Goal: Transaction & Acquisition: Purchase product/service

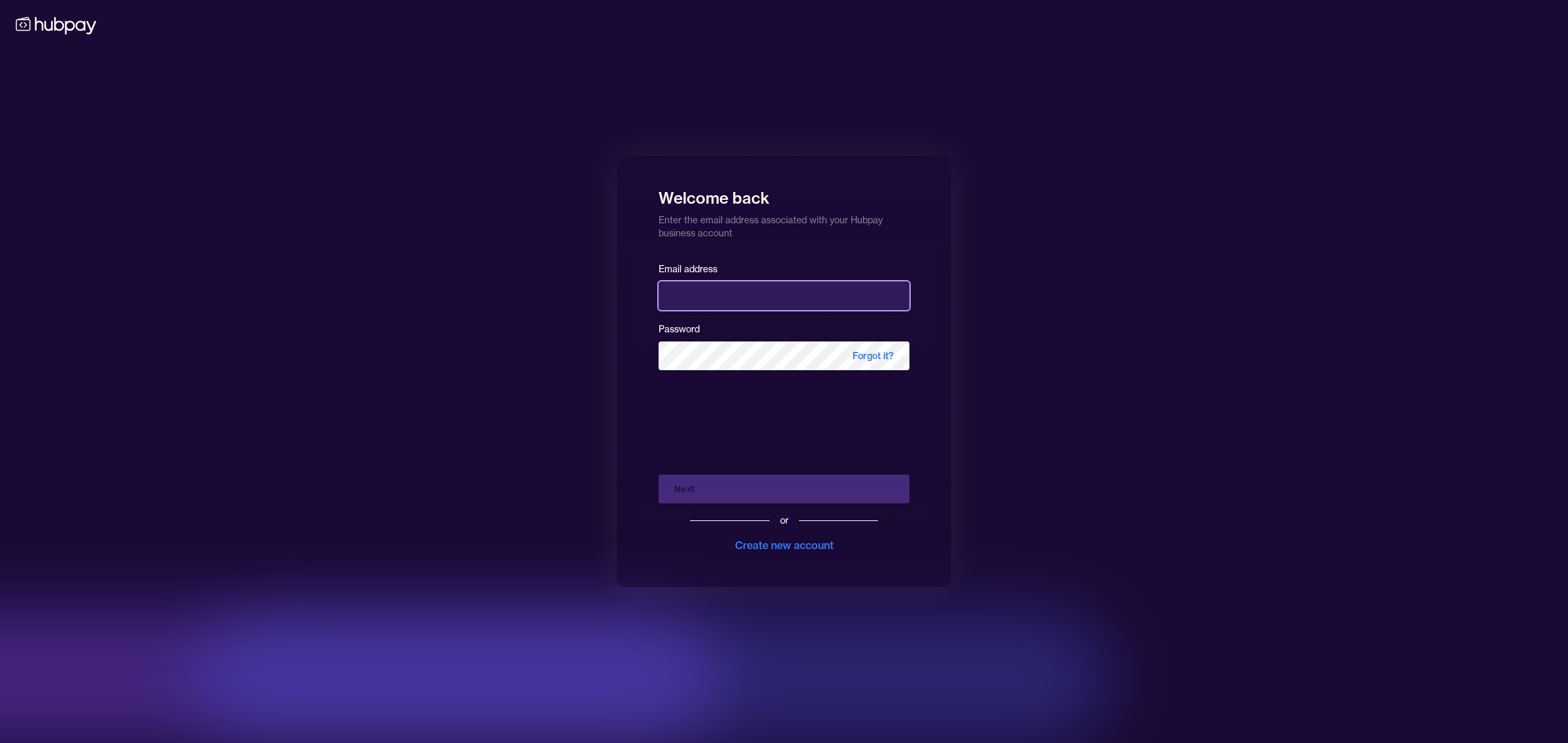
click at [710, 298] on input "email" at bounding box center [784, 296] width 251 height 29
type input "**********"
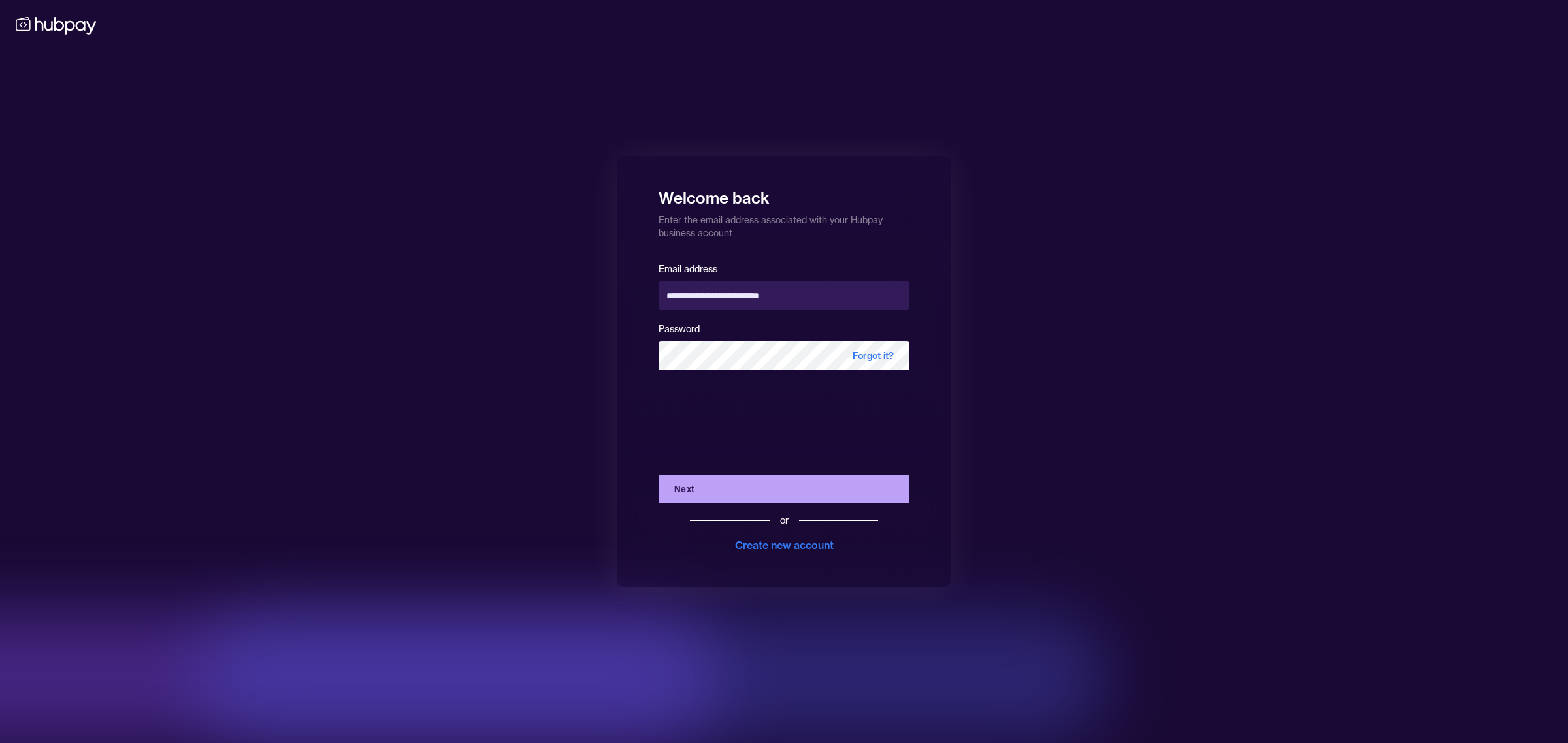
click at [736, 488] on button "Next" at bounding box center [784, 490] width 251 height 29
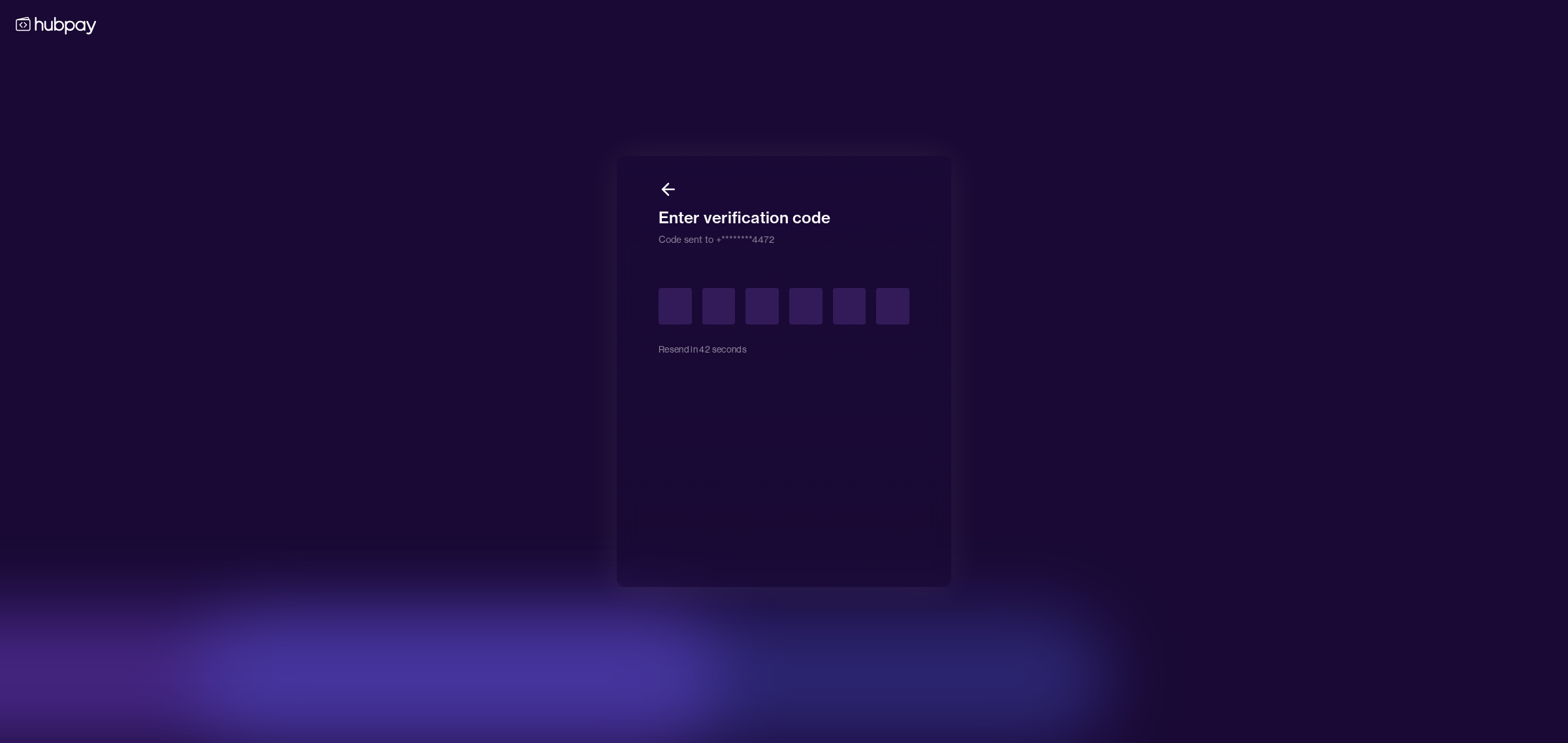
type input "*"
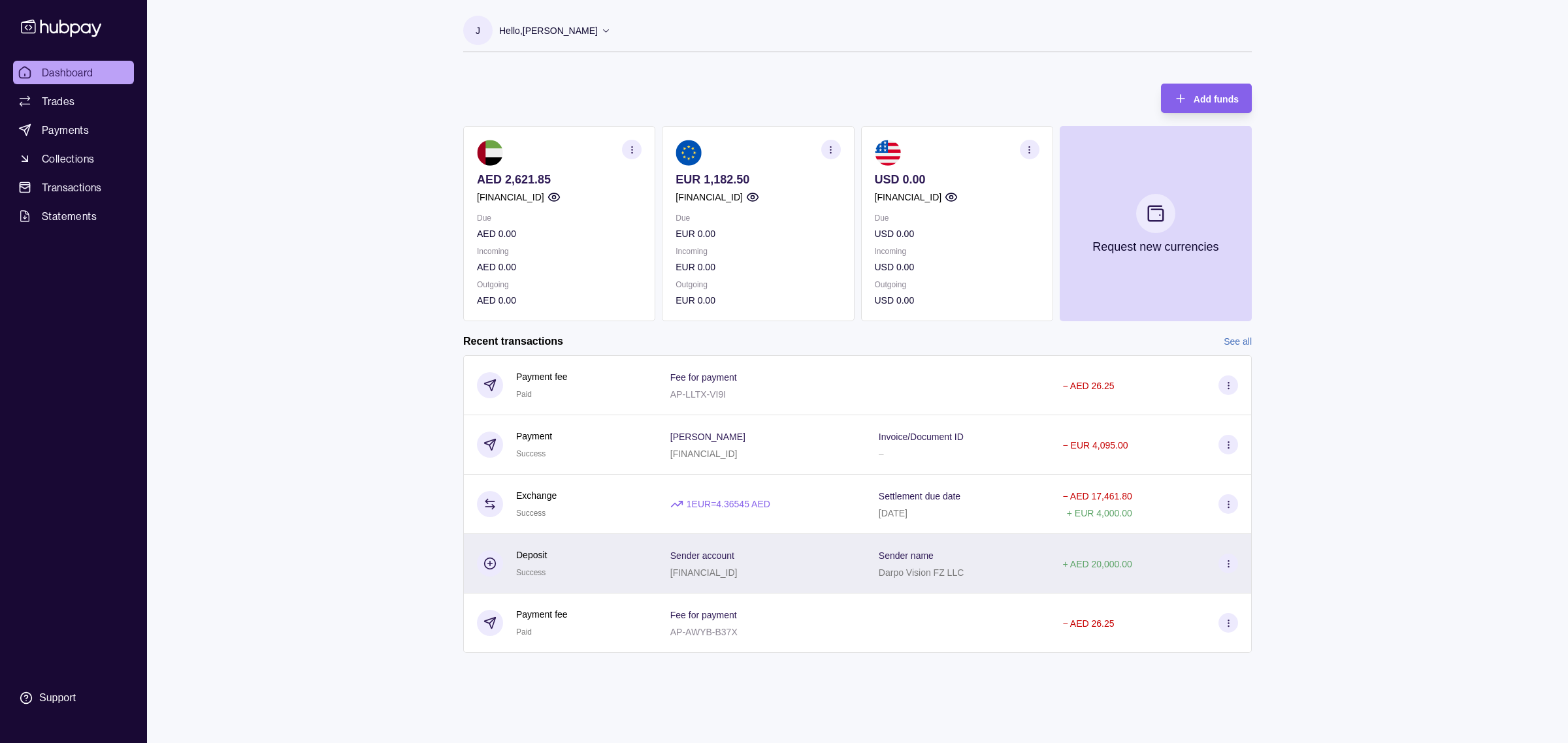
click at [1236, 570] on section at bounding box center [1228, 563] width 19 height 19
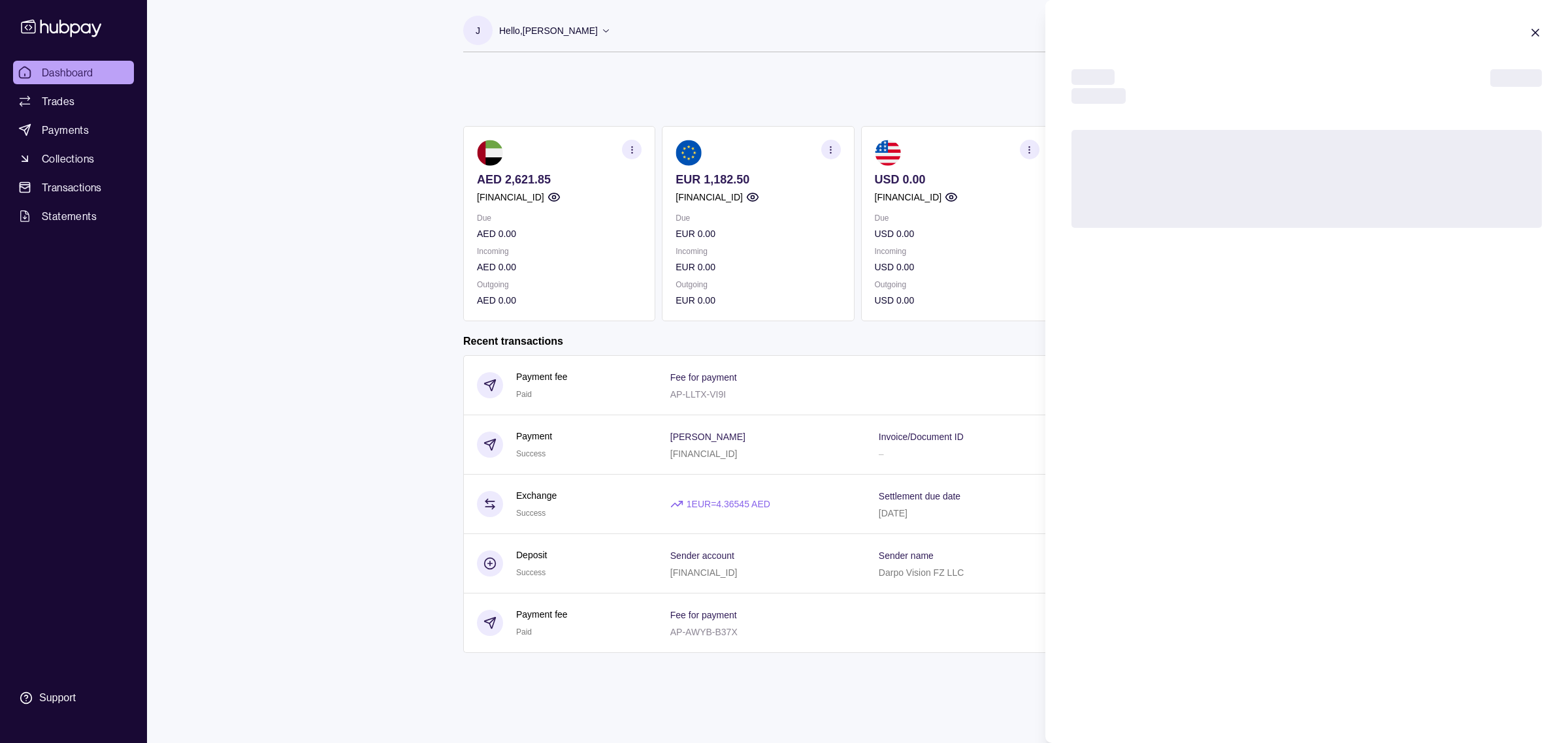
click at [1229, 566] on div "Deposit Processing [DATE] 16:38 Transaction reference Sender account – Sender n…" at bounding box center [1307, 371] width 523 height 743
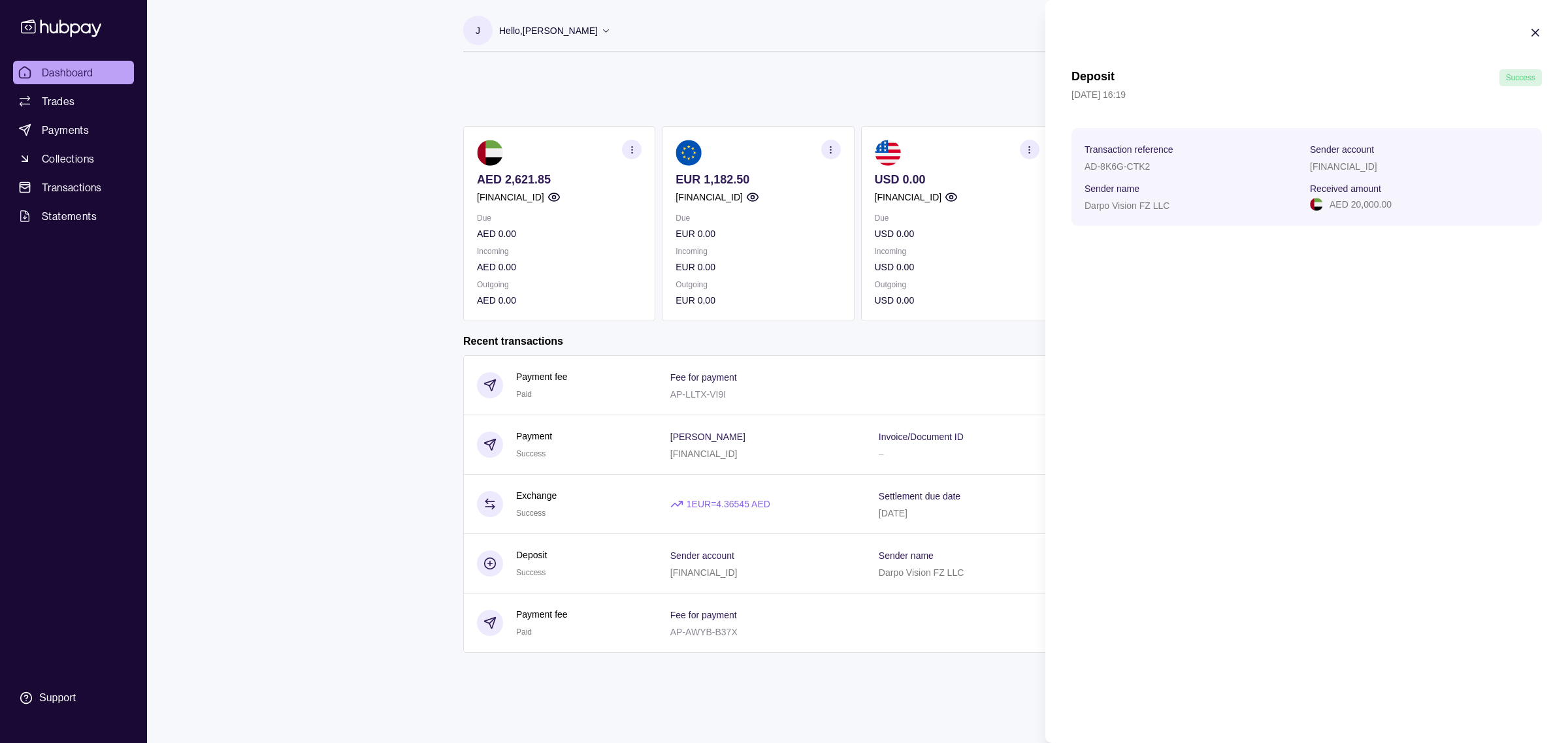
click at [412, 582] on html "Dashboard Trades Payments Collections Transactions Statements Support J Hello, …" at bounding box center [784, 371] width 1568 height 743
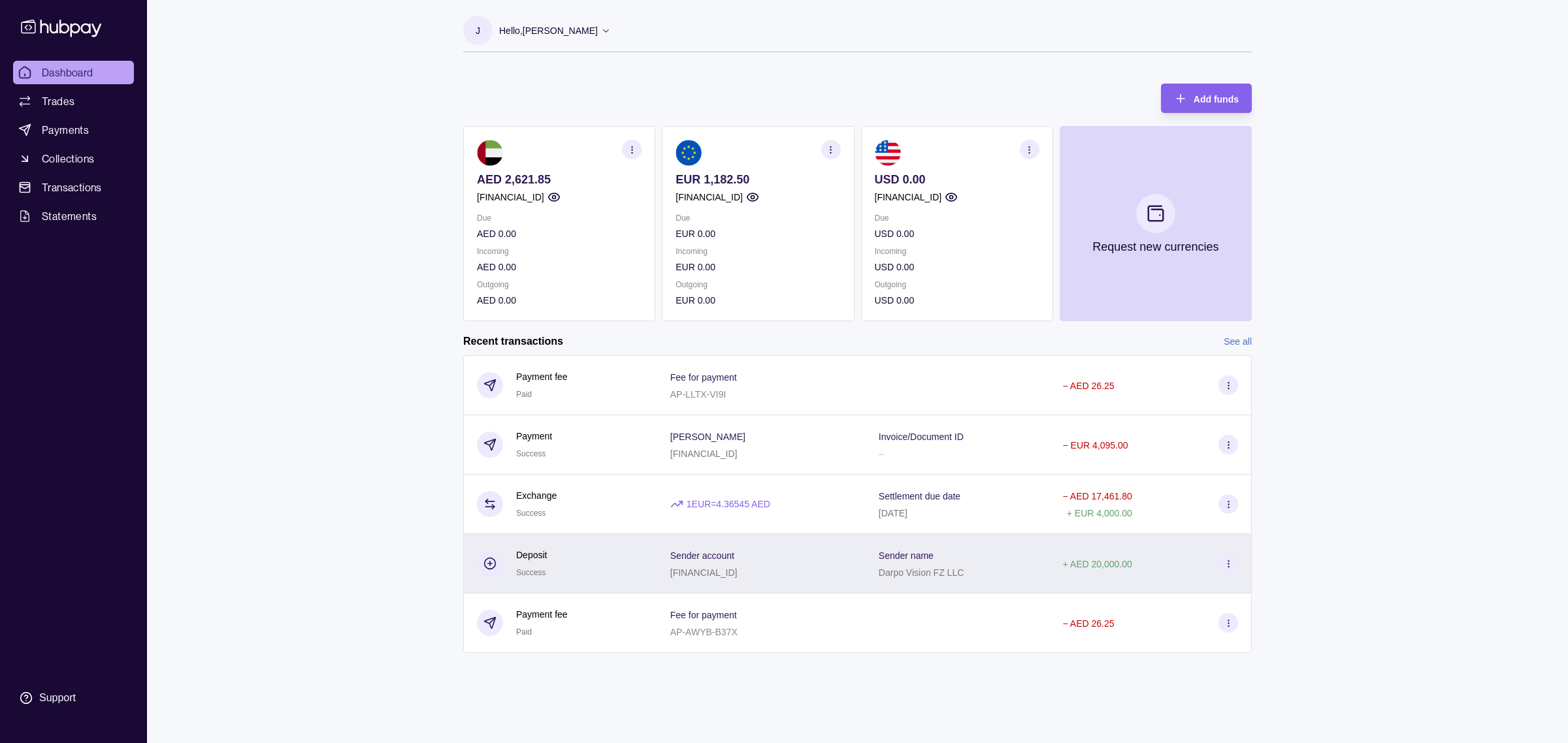
click at [1229, 568] on icon at bounding box center [1228, 564] width 10 height 10
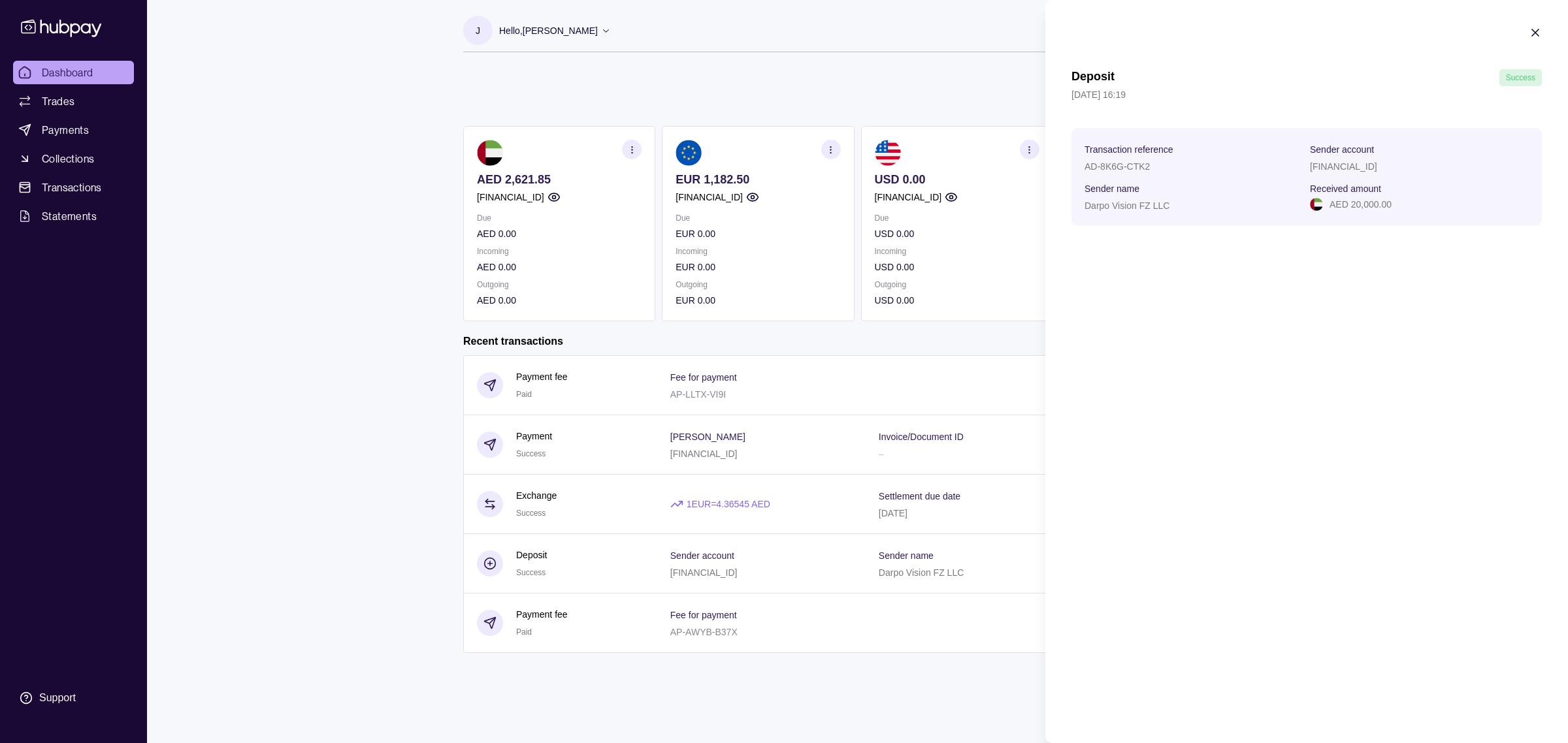
click at [357, 546] on html "Dashboard Trades Payments Collections Transactions Statements Support J Hello, …" at bounding box center [784, 371] width 1568 height 743
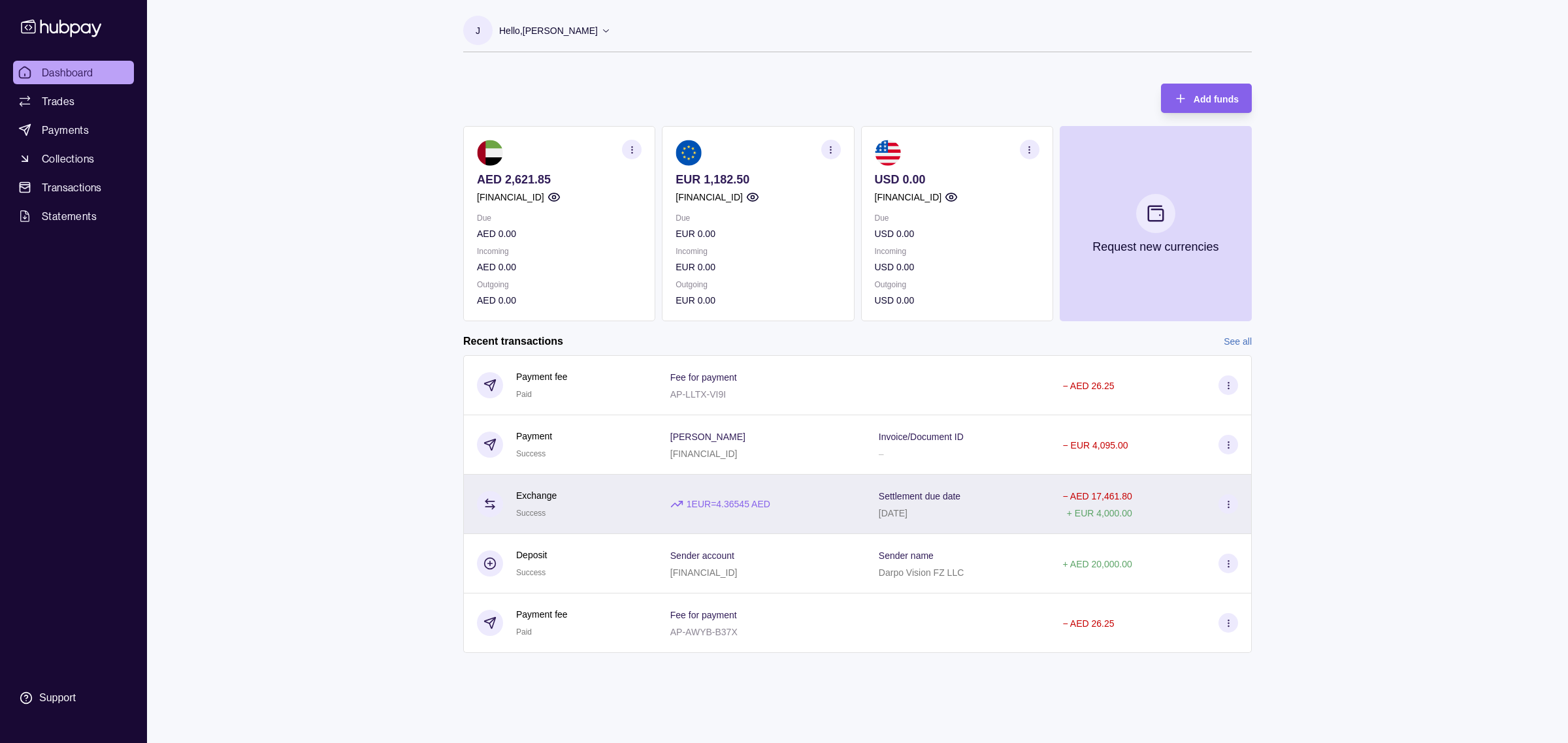
click at [1230, 507] on icon at bounding box center [1228, 504] width 10 height 10
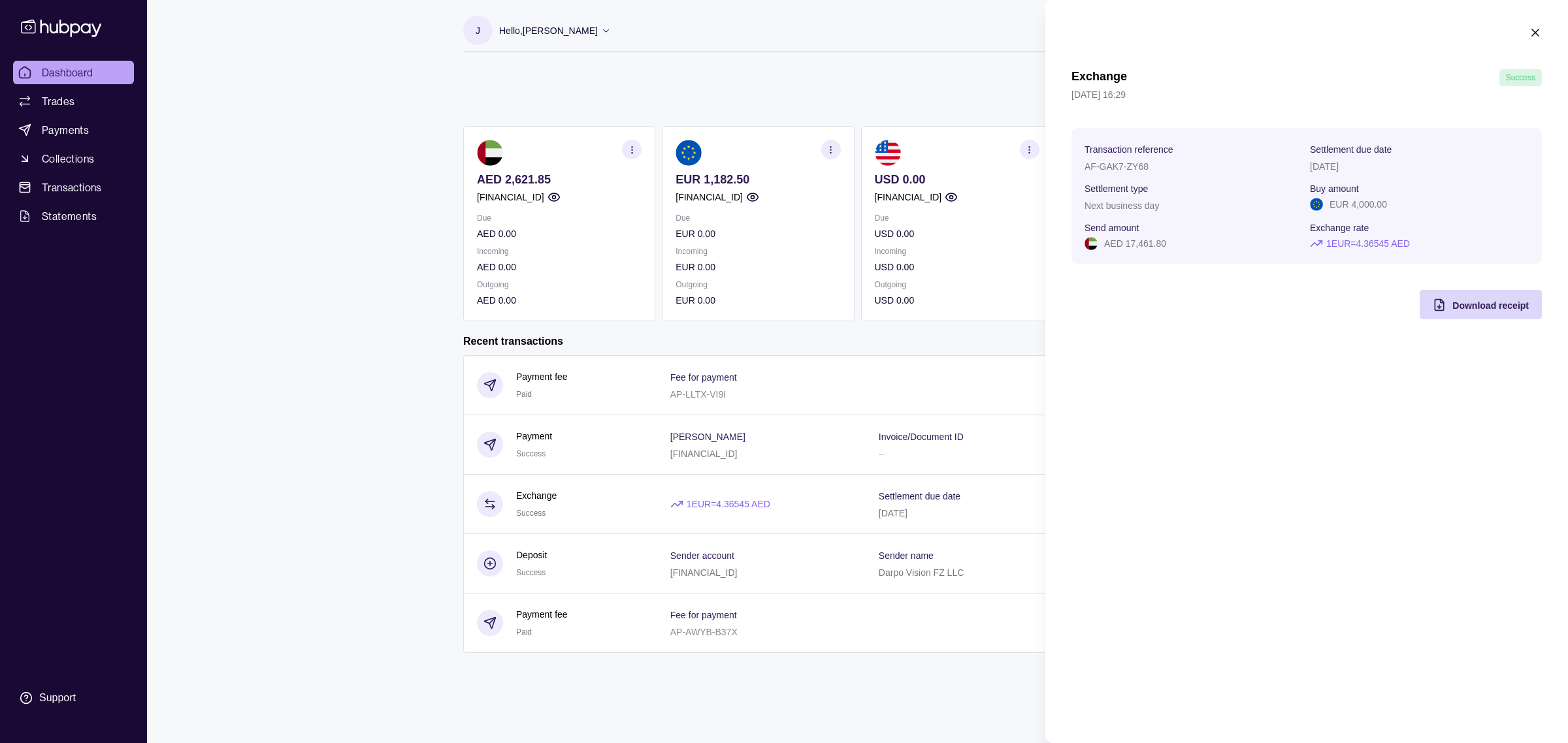
click at [369, 426] on html "Dashboard Trades Payments Collections Transactions Statements Support J Hello, …" at bounding box center [784, 371] width 1568 height 743
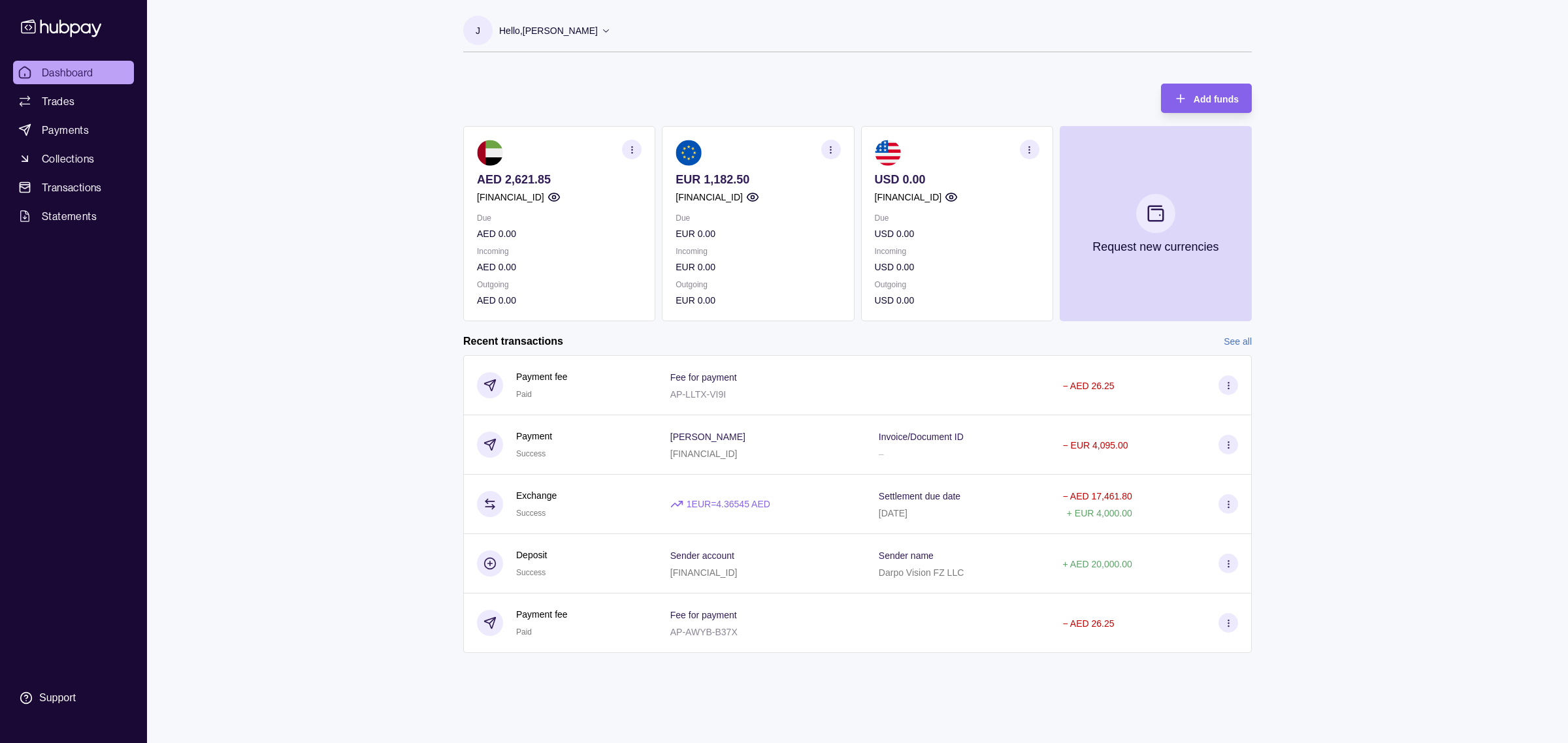
click at [353, 311] on div "Dashboard Trades Payments Collections Transactions Statements Support J Hello, …" at bounding box center [784, 371] width 1568 height 743
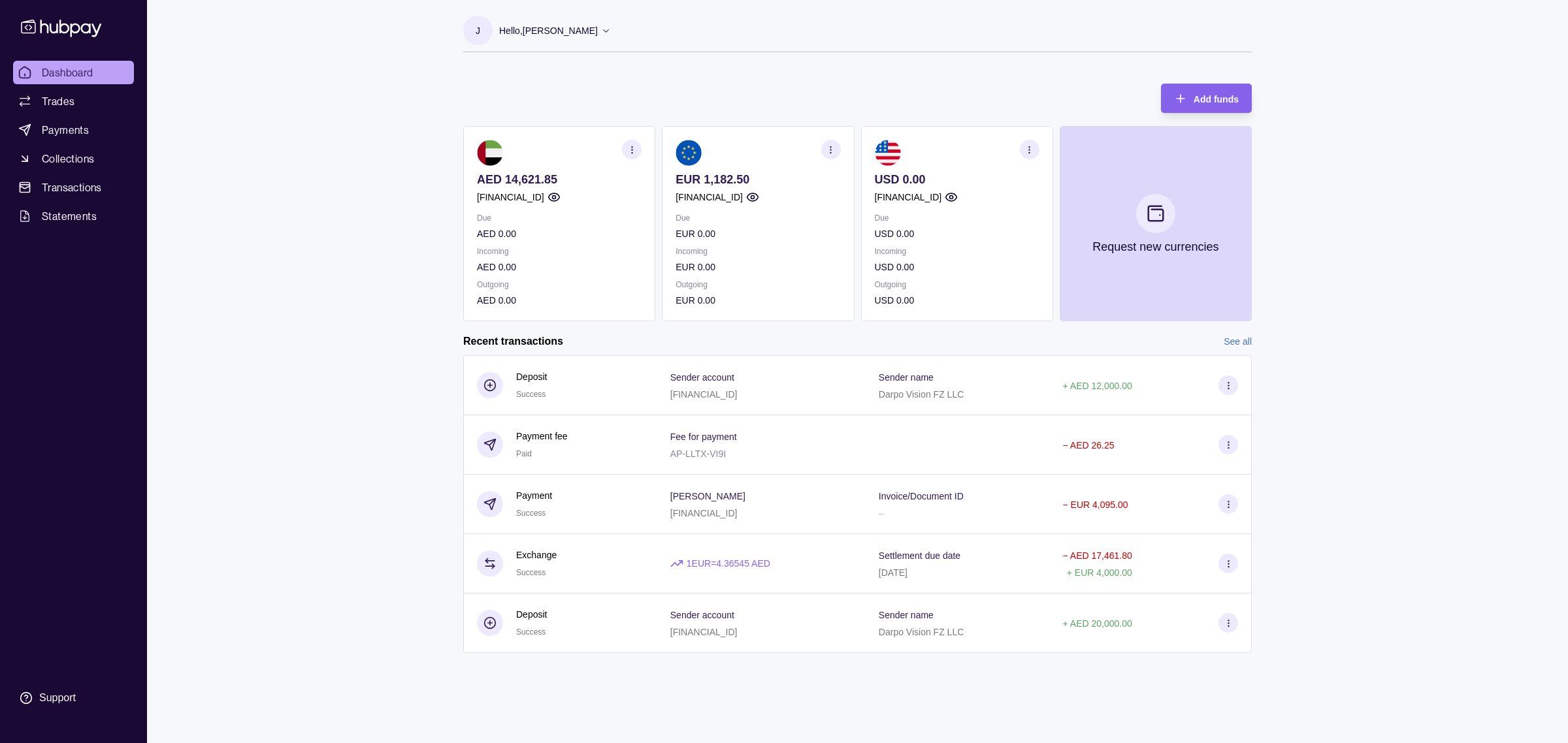
click at [353, 282] on div "Dashboard Trades Payments Collections Transactions Statements Support J Hello, …" at bounding box center [784, 371] width 1568 height 743
click at [113, 67] on link "Dashboard" at bounding box center [73, 72] width 121 height 23
click at [84, 135] on span "Payments" at bounding box center [65, 129] width 47 height 15
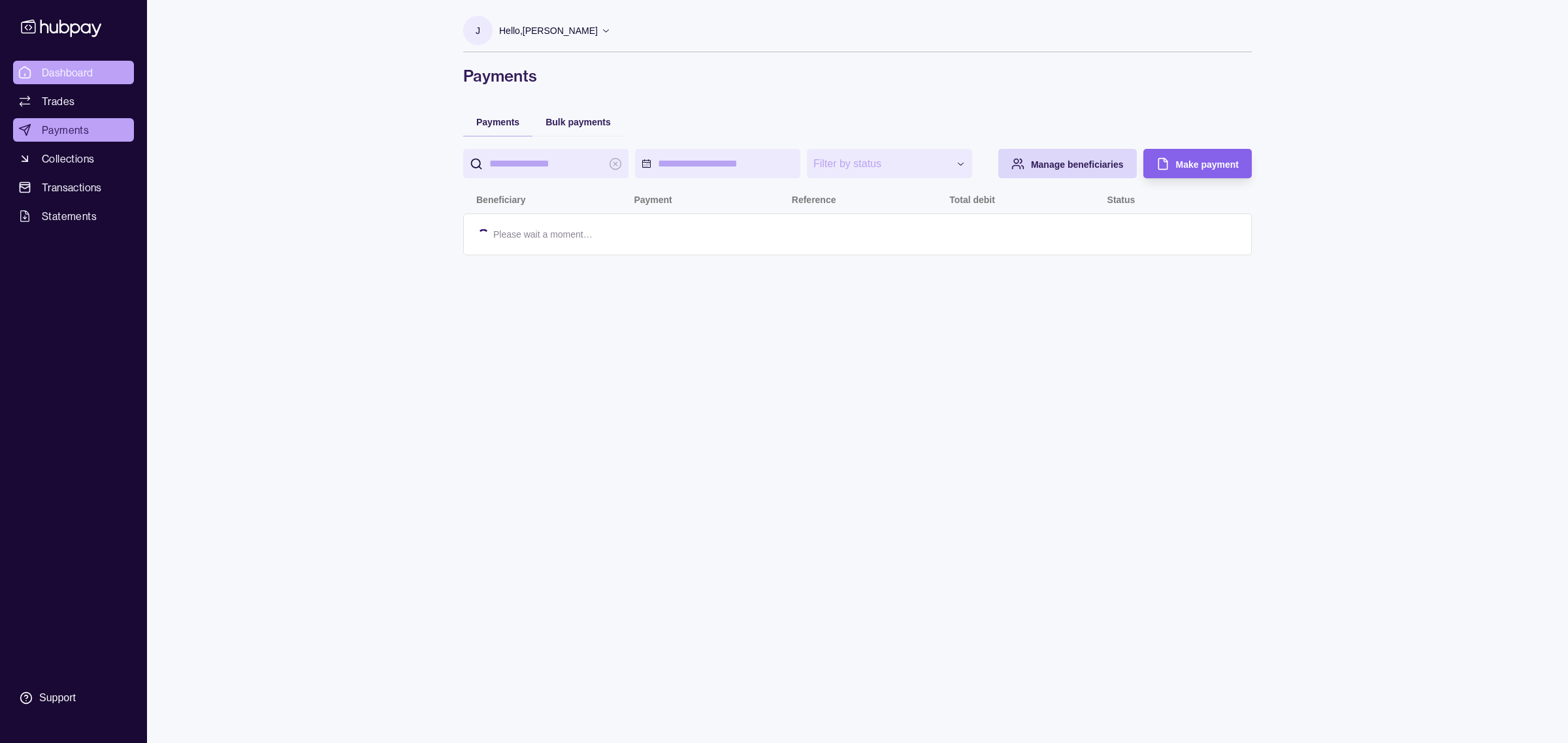
click at [78, 69] on span "Dashboard" at bounding box center [68, 72] width 52 height 15
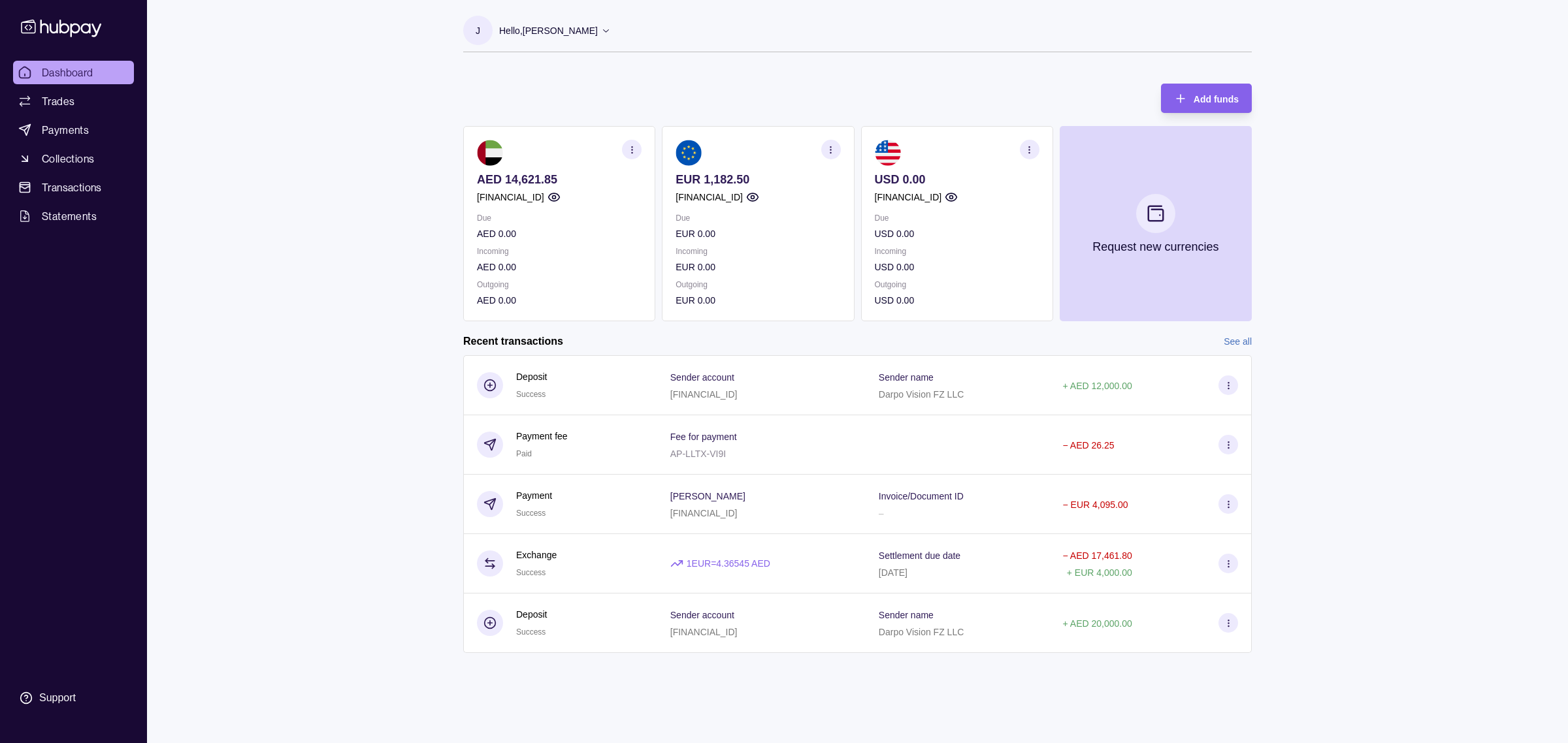
click at [399, 440] on div "Dashboard Trades Payments Collections Transactions Statements Support J Hello, …" at bounding box center [784, 371] width 1568 height 743
click at [721, 297] on p "EUR 0.00" at bounding box center [758, 300] width 165 height 15
click at [546, 268] on p "AED 0.00" at bounding box center [559, 267] width 165 height 15
click at [1246, 341] on link "See all" at bounding box center [1237, 341] width 28 height 15
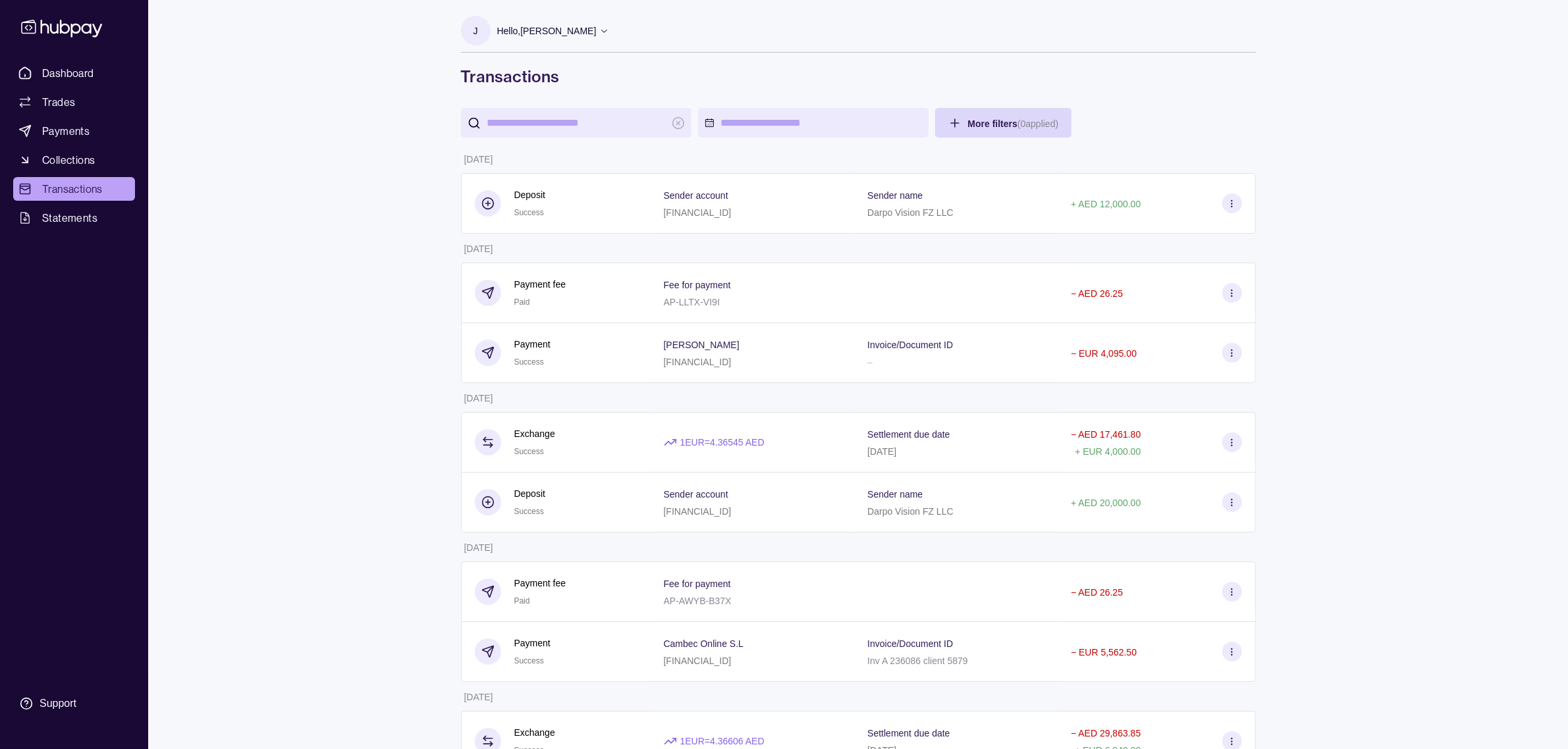
scroll to position [1, 0]
click at [91, 109] on link "Trades" at bounding box center [74, 102] width 122 height 24
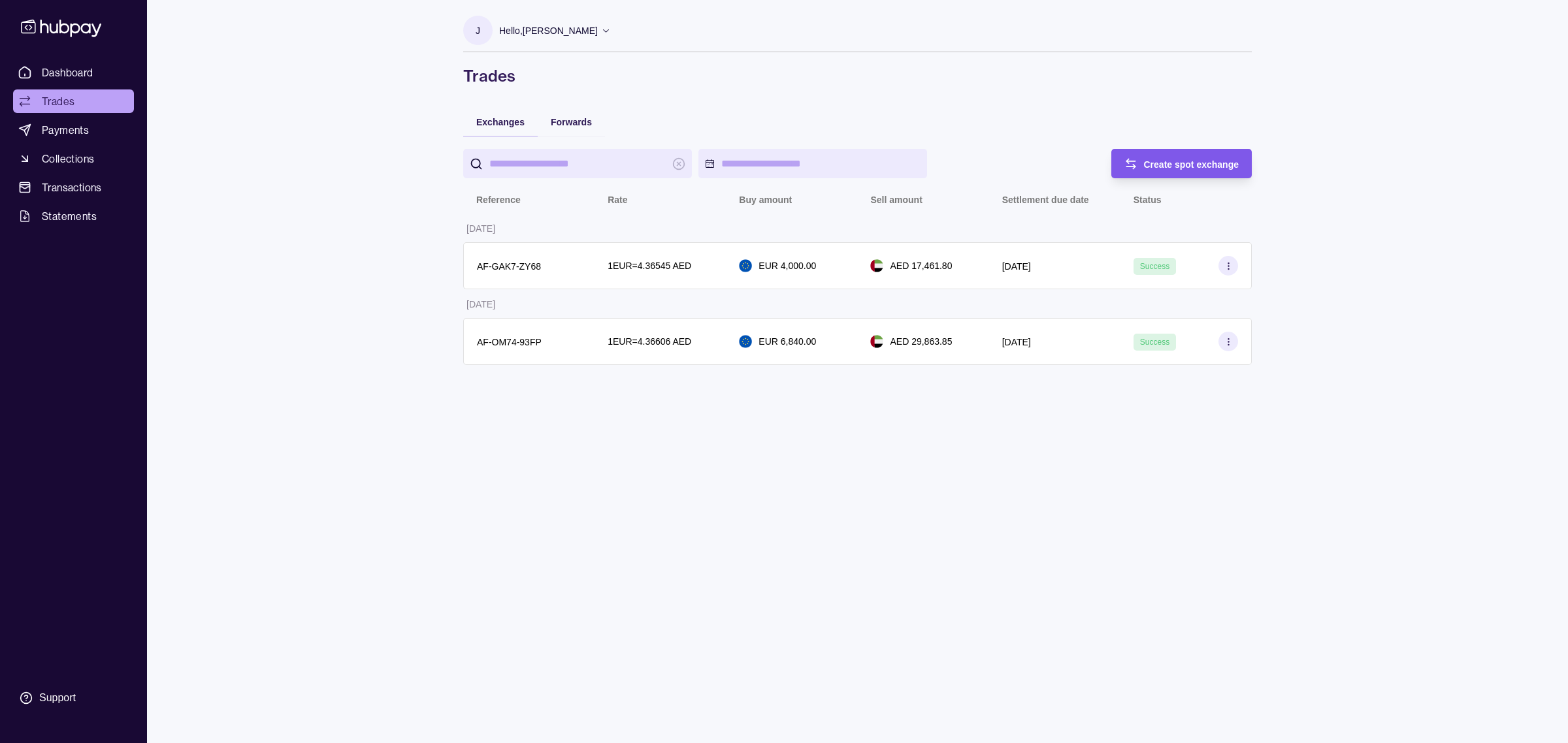
click at [1156, 165] on span "Create spot exchange" at bounding box center [1191, 165] width 95 height 10
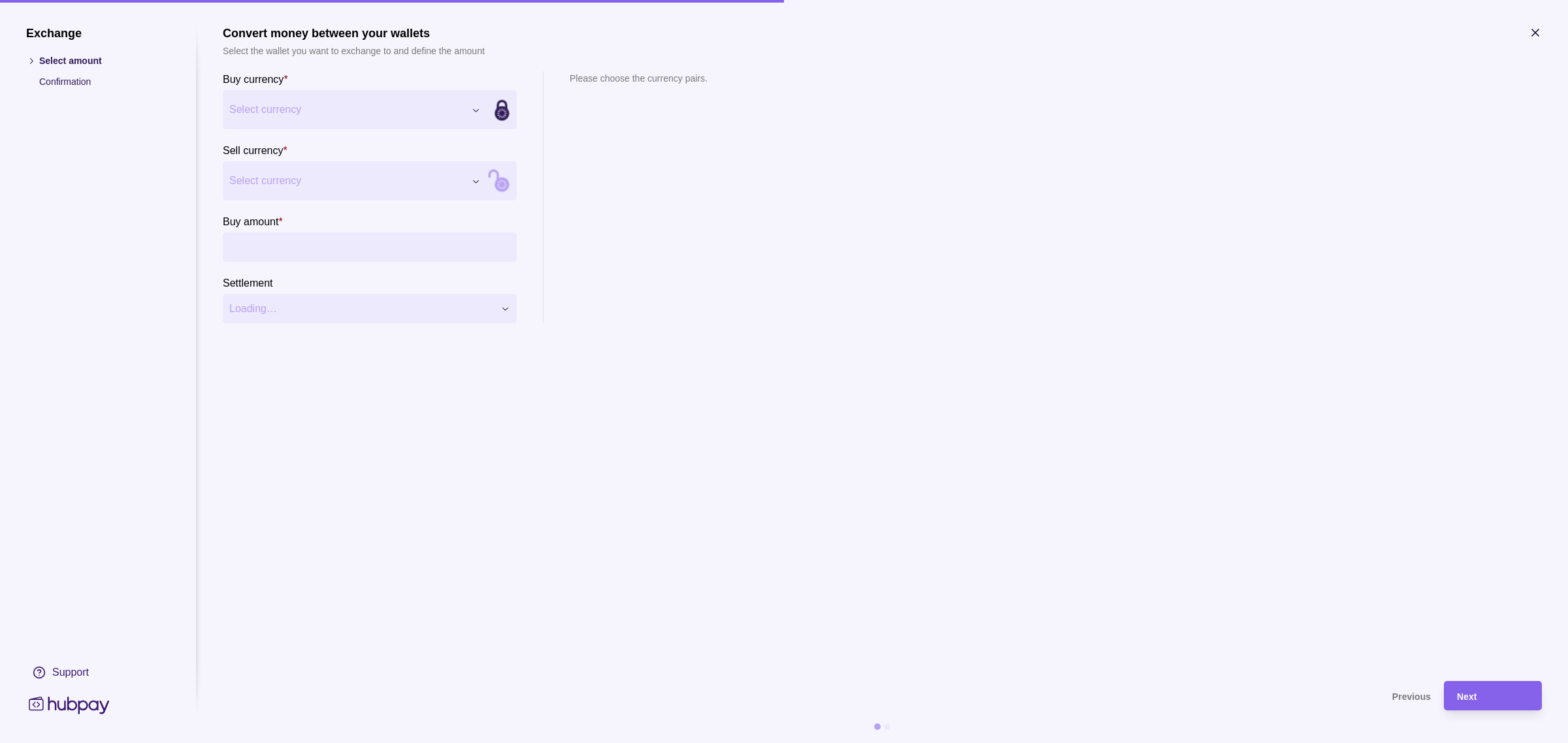
click at [423, 111] on span "Select currency" at bounding box center [346, 109] width 235 height 15
click at [345, 185] on span "Select currency" at bounding box center [346, 181] width 235 height 15
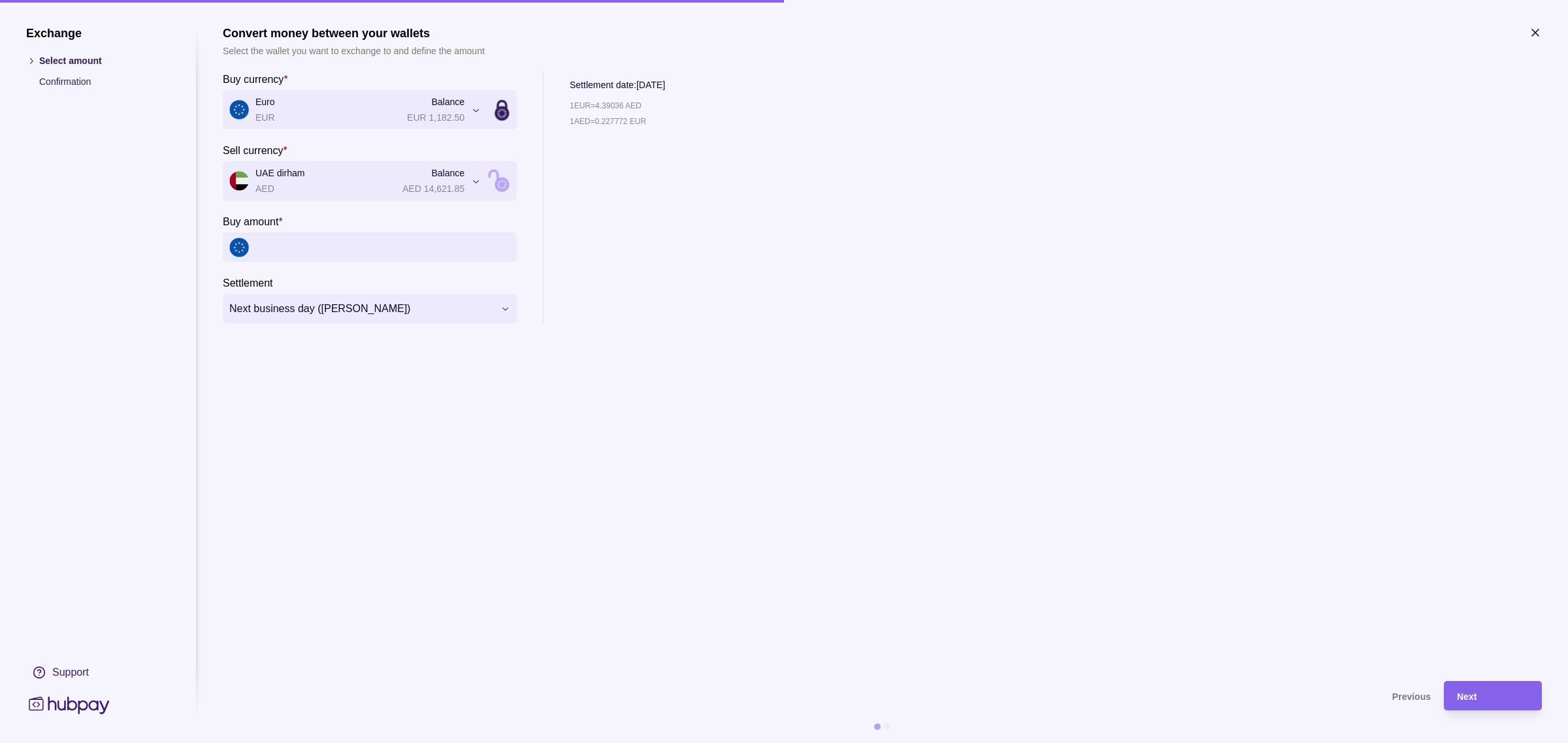
click at [295, 245] on input "Buy amount *" at bounding box center [383, 247] width 255 height 29
click at [321, 311] on span "Next business day ([PERSON_NAME])" at bounding box center [362, 308] width 265 height 15
click at [291, 257] on div at bounding box center [784, 371] width 1568 height 743
click at [279, 240] on input "Buy amount *" at bounding box center [383, 247] width 255 height 29
click at [947, 273] on div "**********" at bounding box center [882, 197] width 1319 height 252
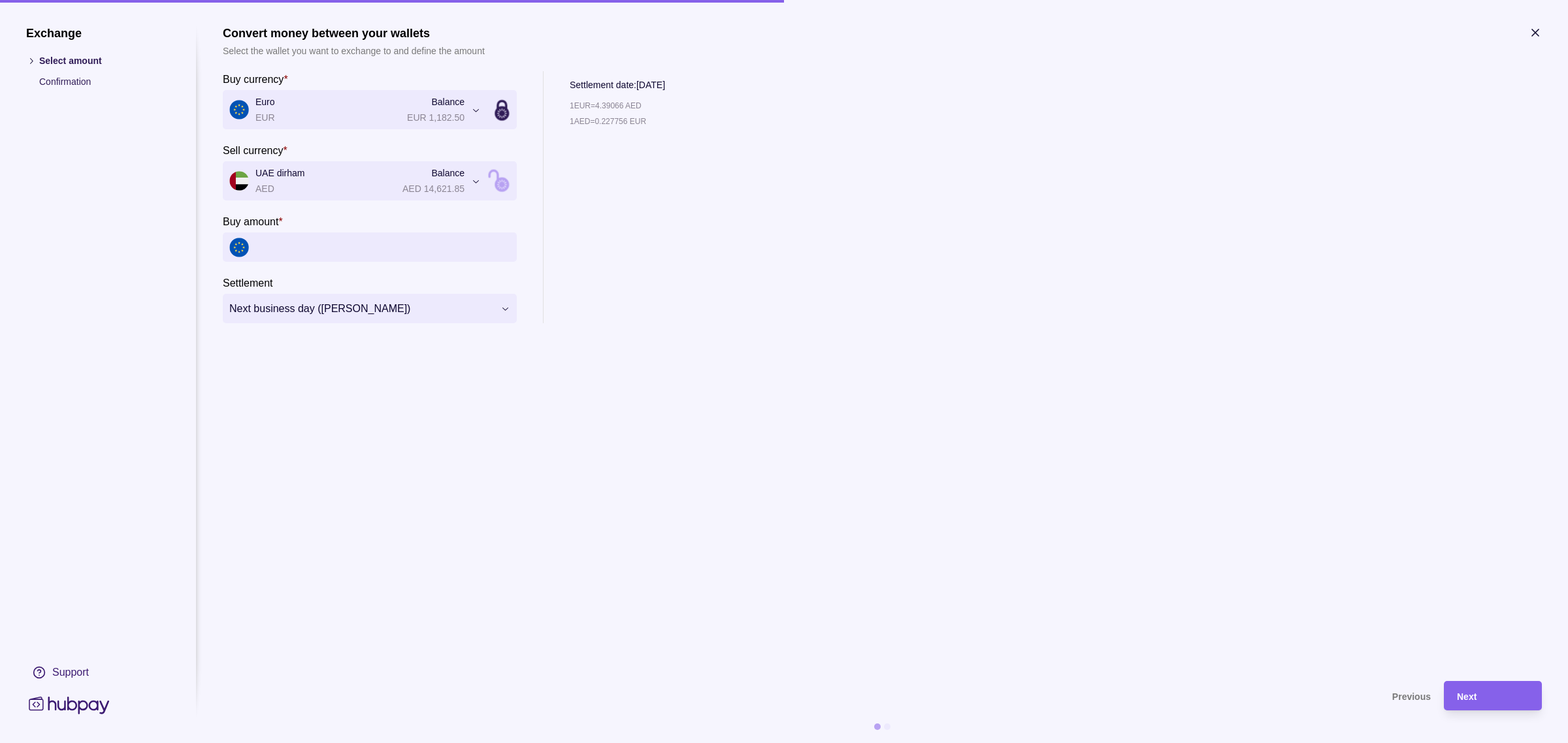
click at [474, 248] on input "Buy amount *" at bounding box center [383, 247] width 255 height 29
type input "*****"
click at [400, 405] on section "**********" at bounding box center [882, 347] width 1319 height 642
click at [480, 309] on span "Next business day ([PERSON_NAME])" at bounding box center [362, 308] width 265 height 15
click at [379, 430] on section "**********" at bounding box center [882, 347] width 1319 height 642
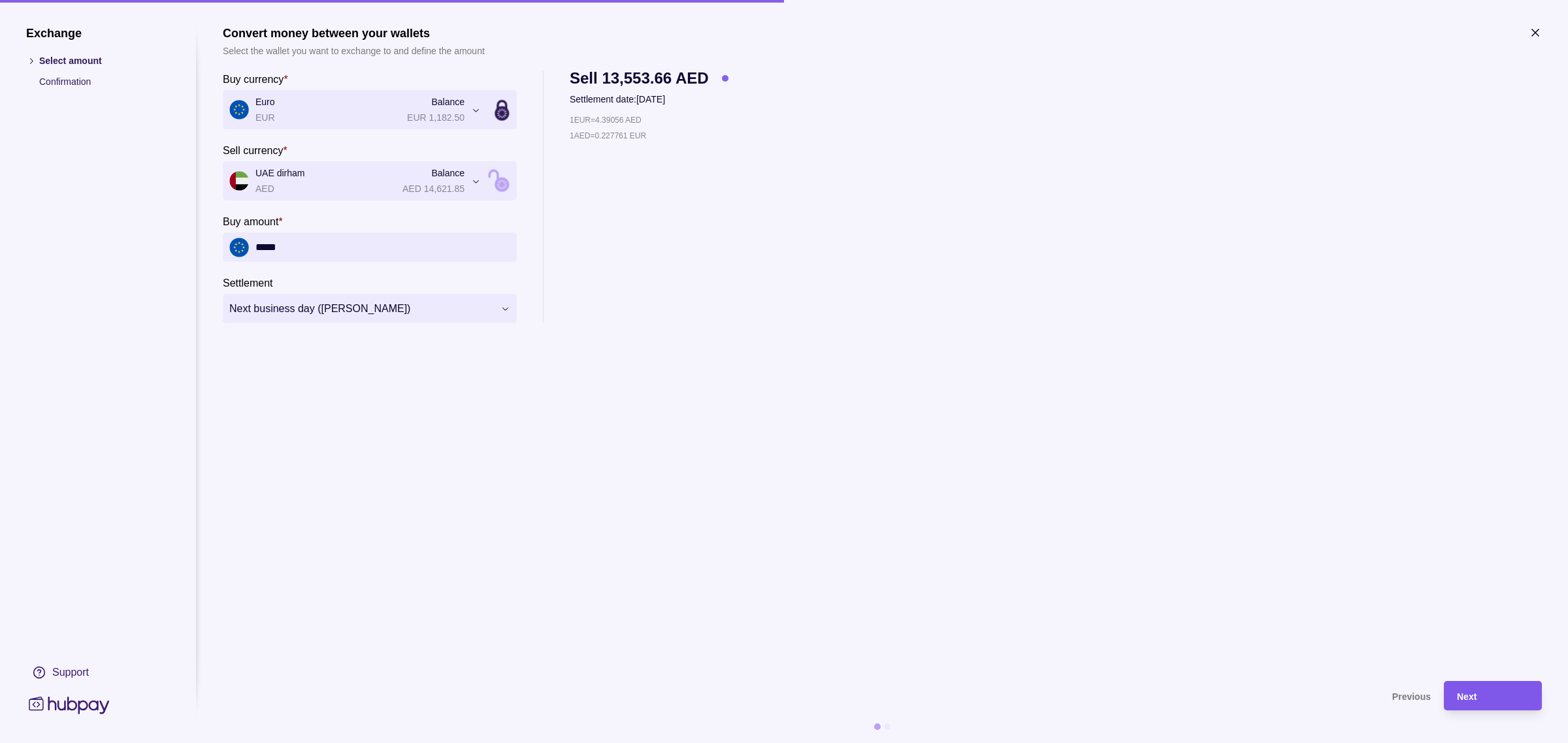
click at [1474, 708] on div "Next" at bounding box center [1482, 695] width 91 height 29
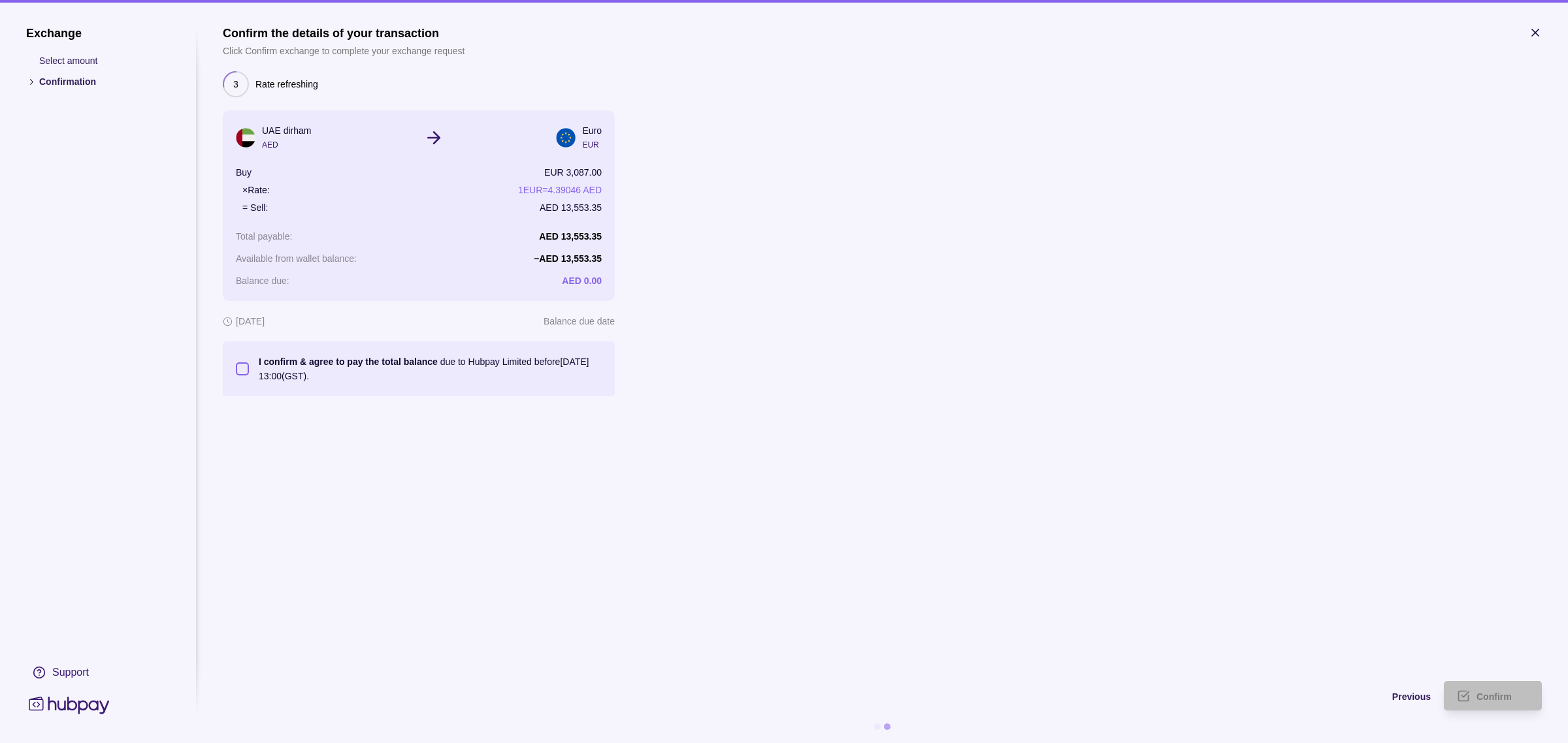
click at [244, 372] on button "I confirm & agree to pay the total balance due to Hubpay Limited before [DATE] …" at bounding box center [242, 369] width 13 height 13
click at [1482, 700] on span "Confirm" at bounding box center [1495, 696] width 36 height 10
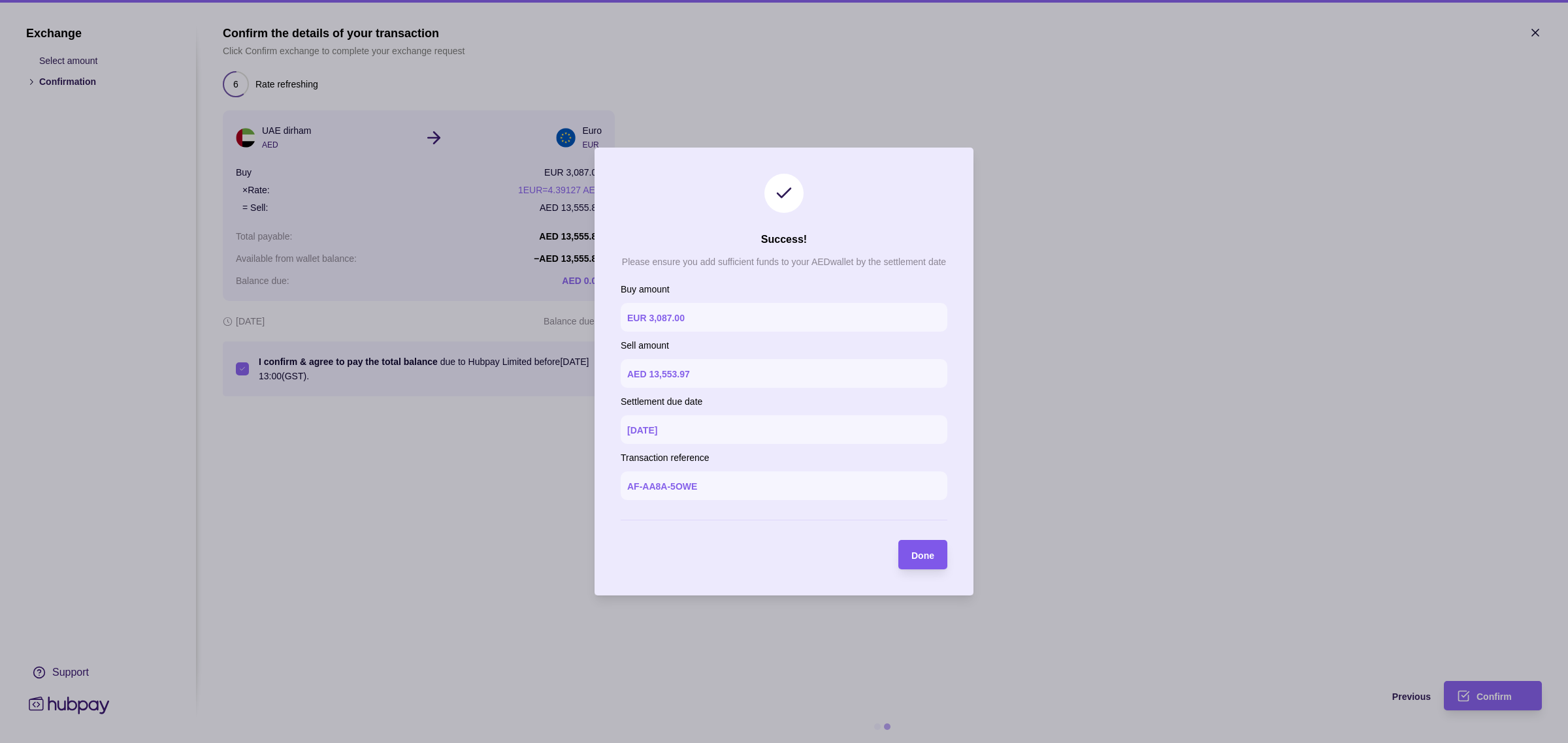
click at [923, 555] on span "Done" at bounding box center [922, 555] width 23 height 10
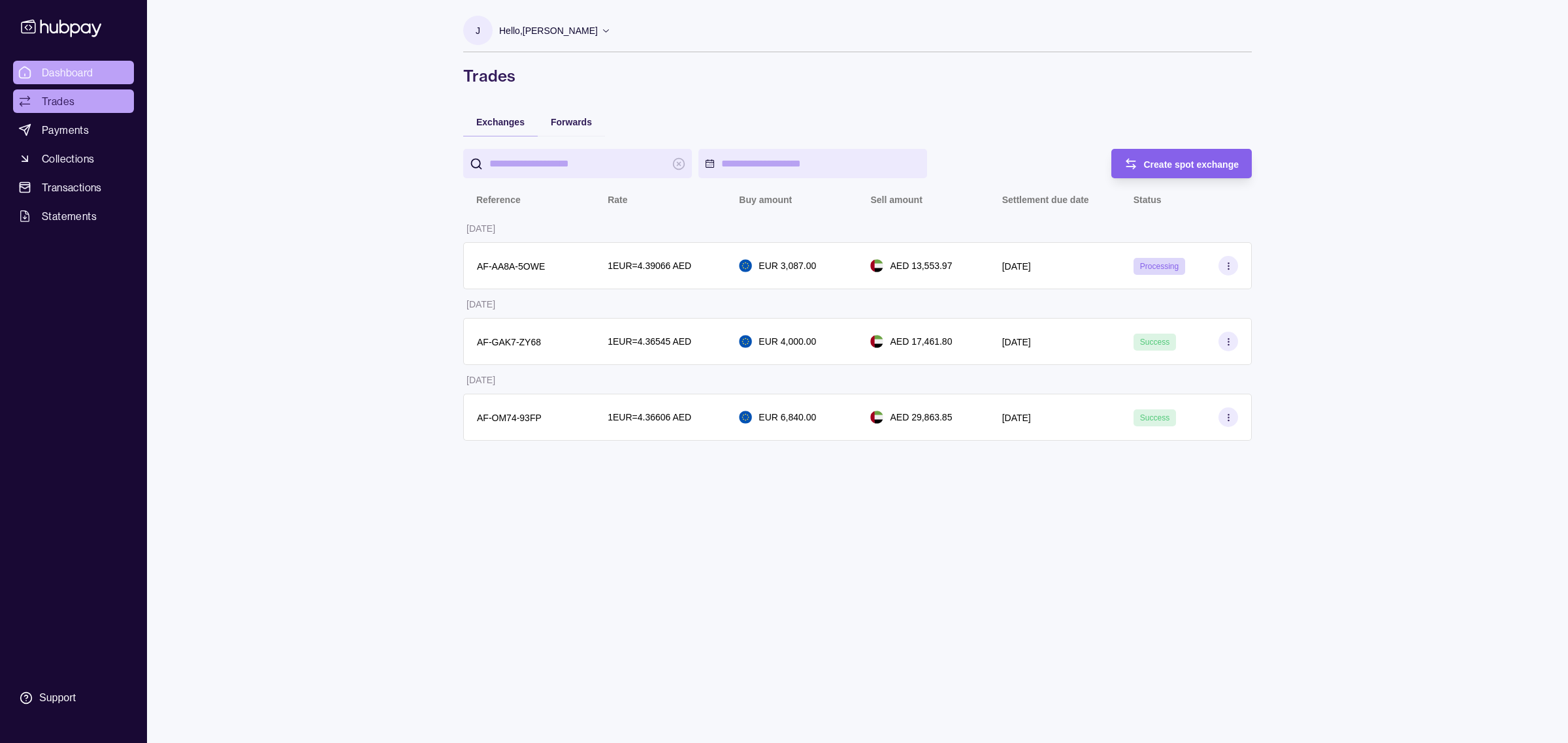
click at [95, 73] on link "Dashboard" at bounding box center [73, 72] width 121 height 23
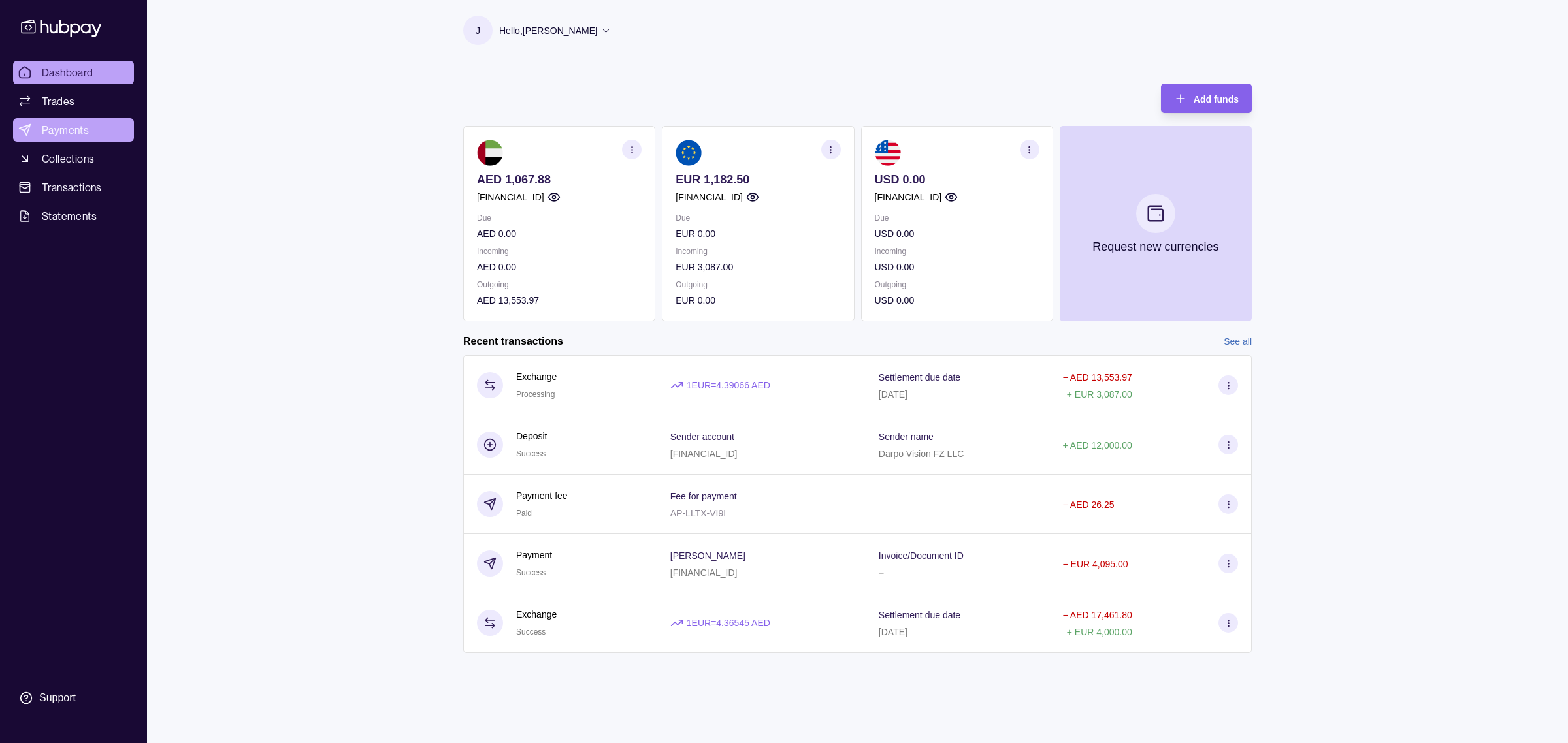
click at [62, 132] on span "Payments" at bounding box center [65, 129] width 47 height 15
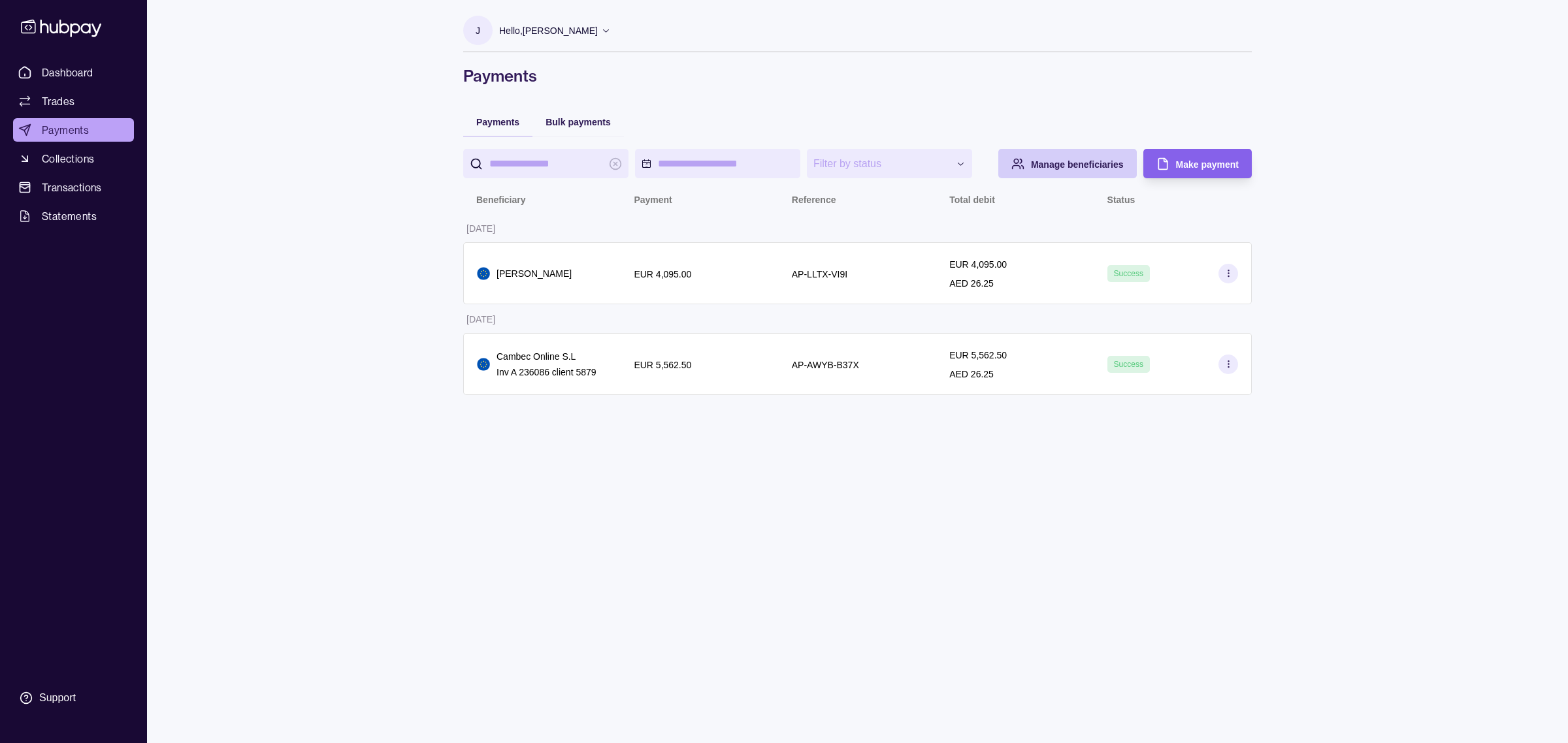
click at [1067, 171] on div "Manage beneficiaries" at bounding box center [1077, 163] width 93 height 15
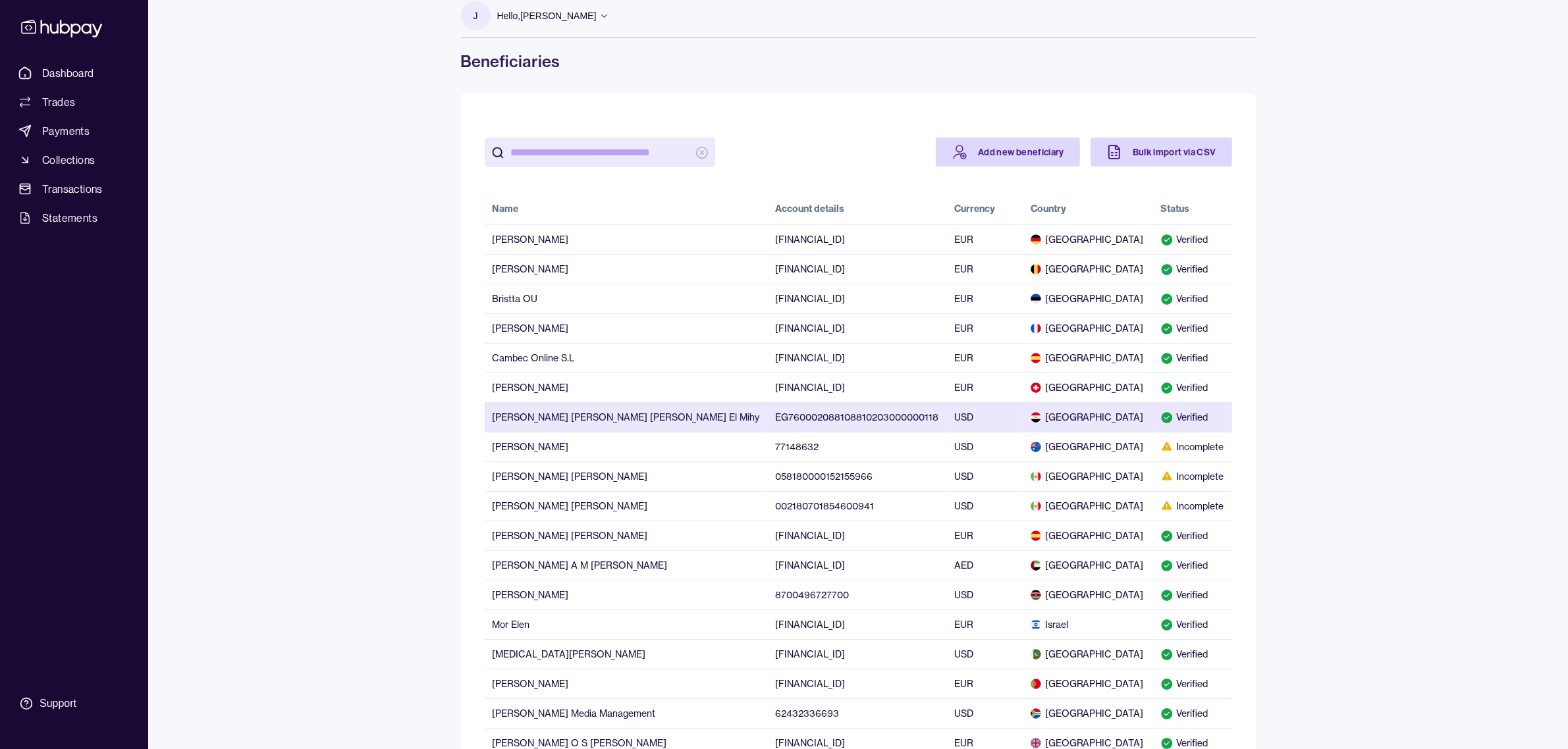
scroll to position [16, 0]
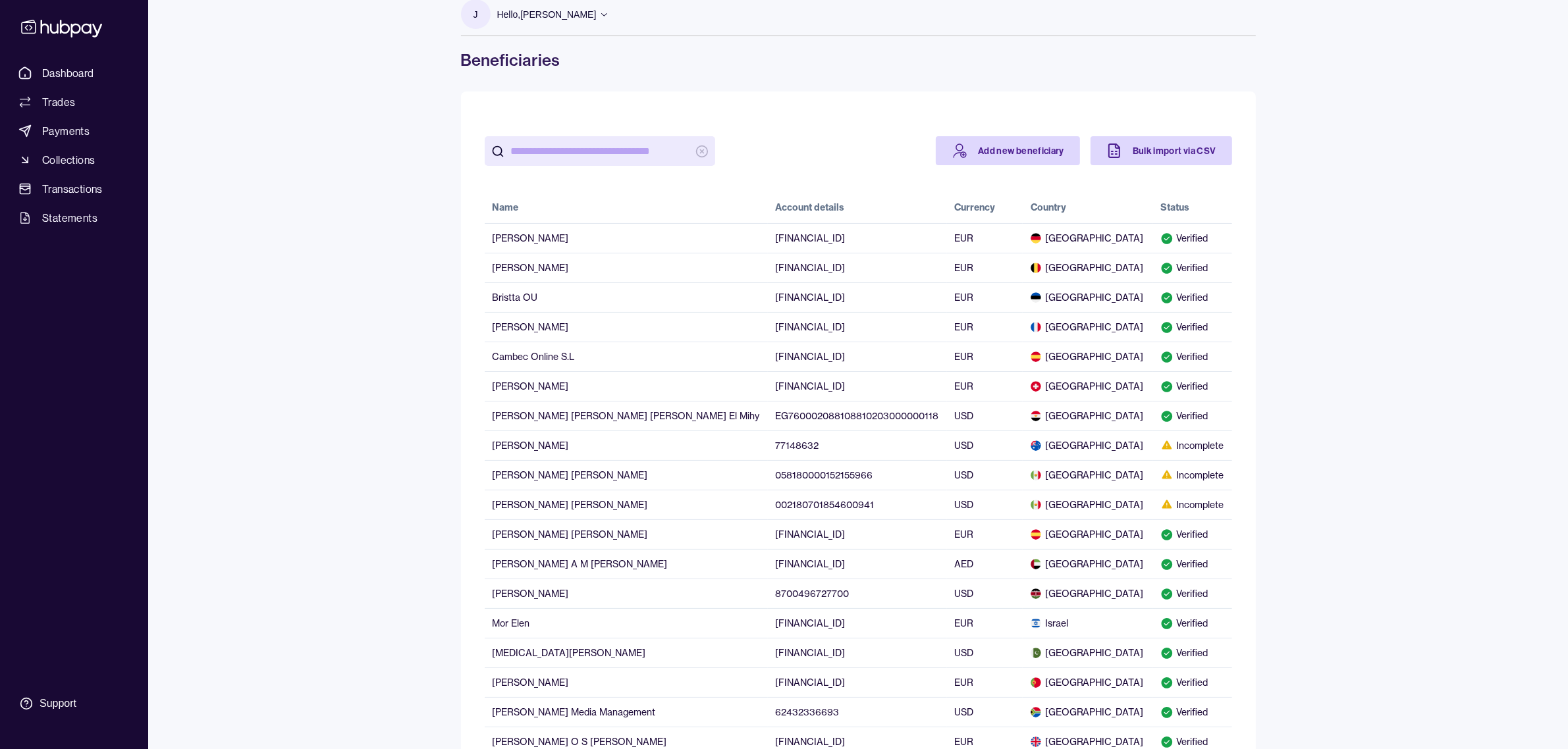
click at [552, 154] on input "search" at bounding box center [600, 151] width 178 height 29
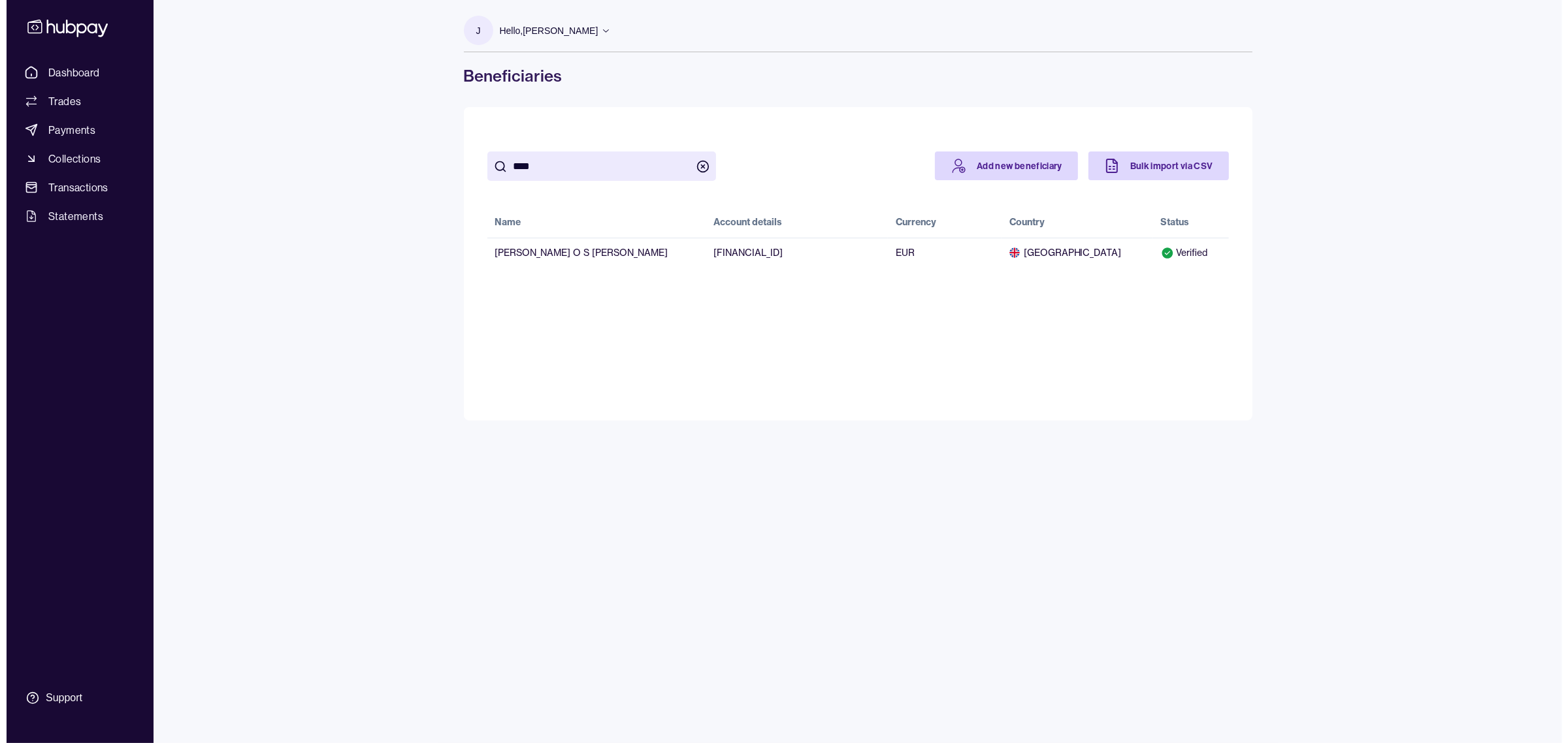
scroll to position [0, 0]
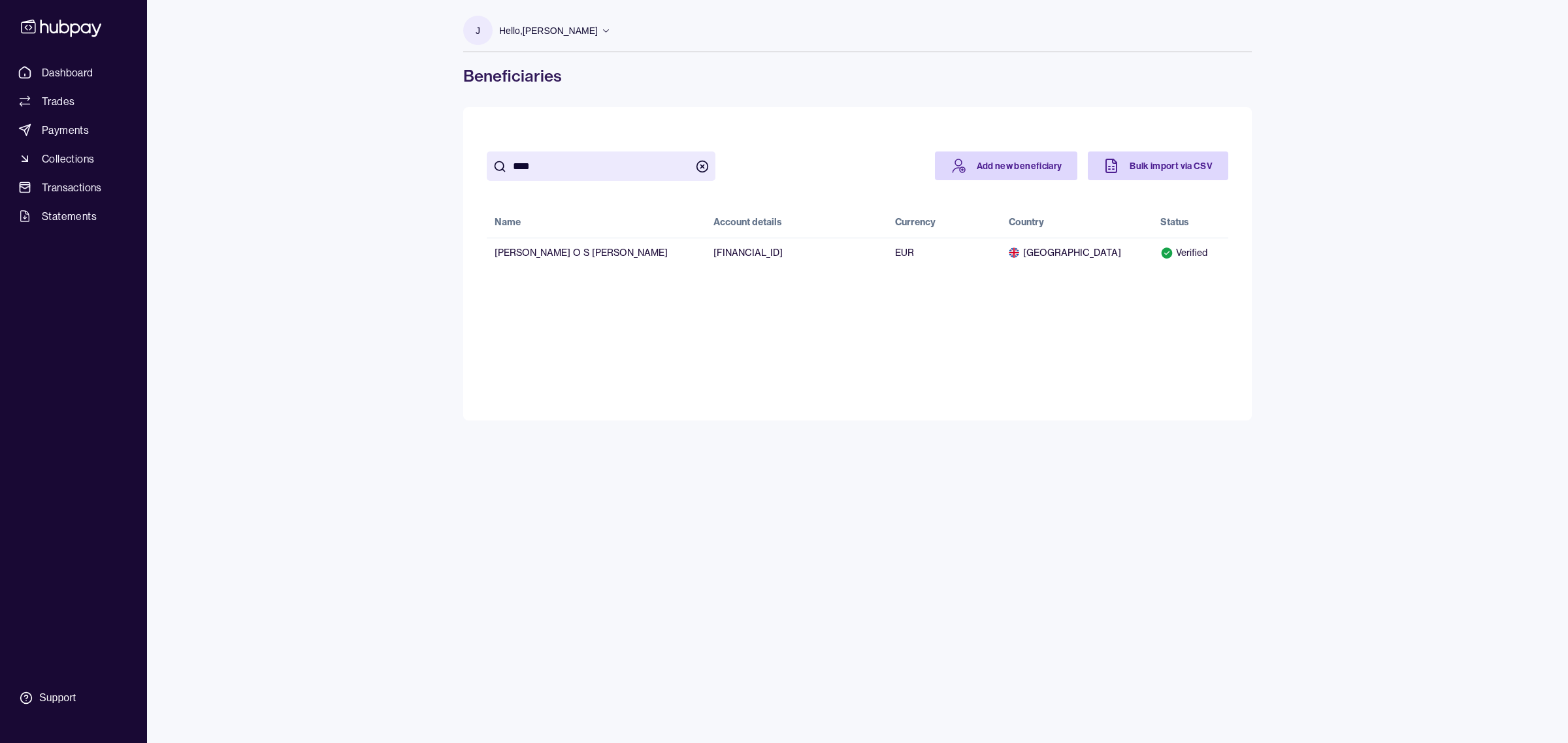
type input "****"
click at [393, 243] on div "Dashboard Trades Payments Collections Transactions Statements Support J Hello, …" at bounding box center [784, 371] width 1568 height 743
click at [94, 72] on link "Dashboard" at bounding box center [73, 72] width 121 height 23
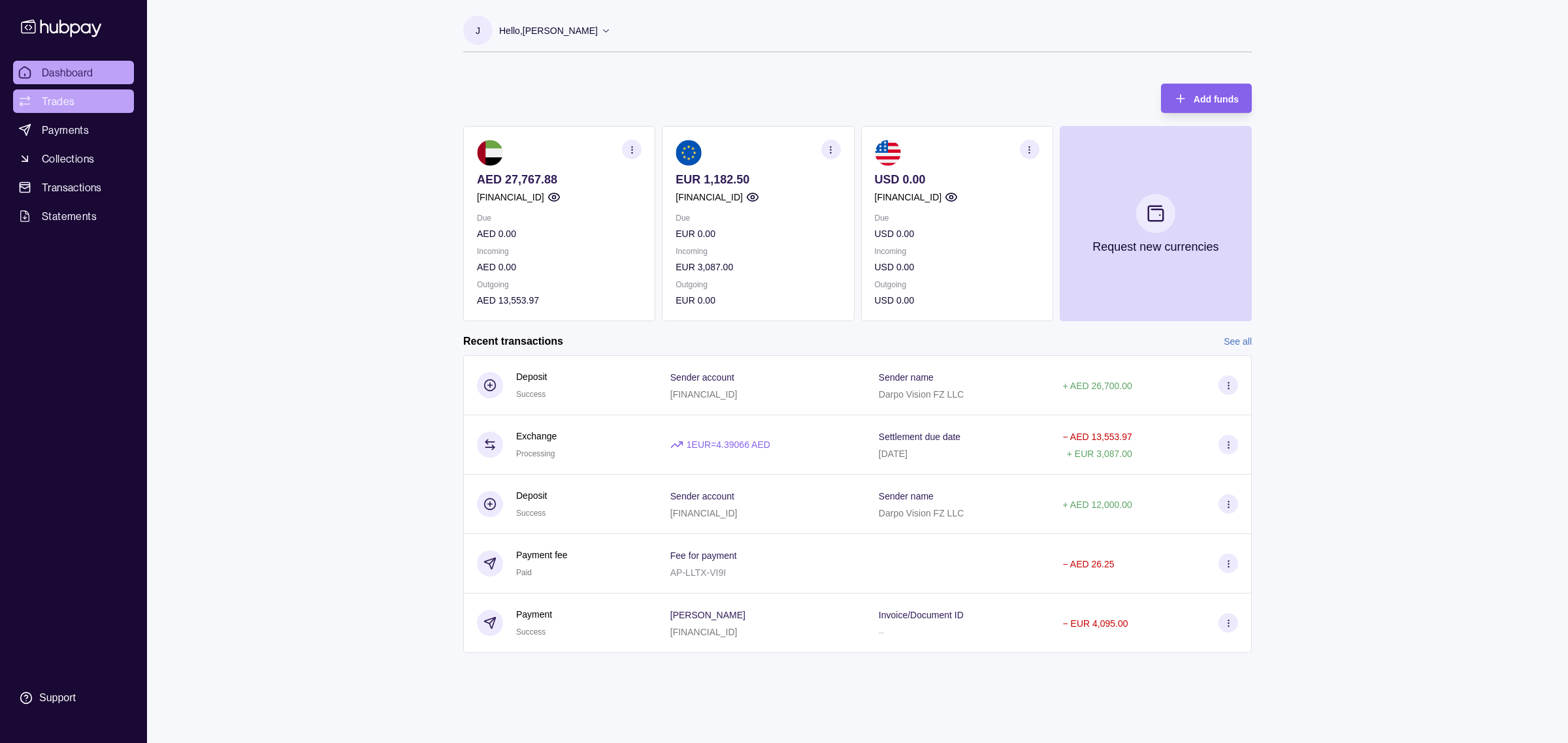
click at [81, 99] on link "Trades" at bounding box center [73, 101] width 121 height 23
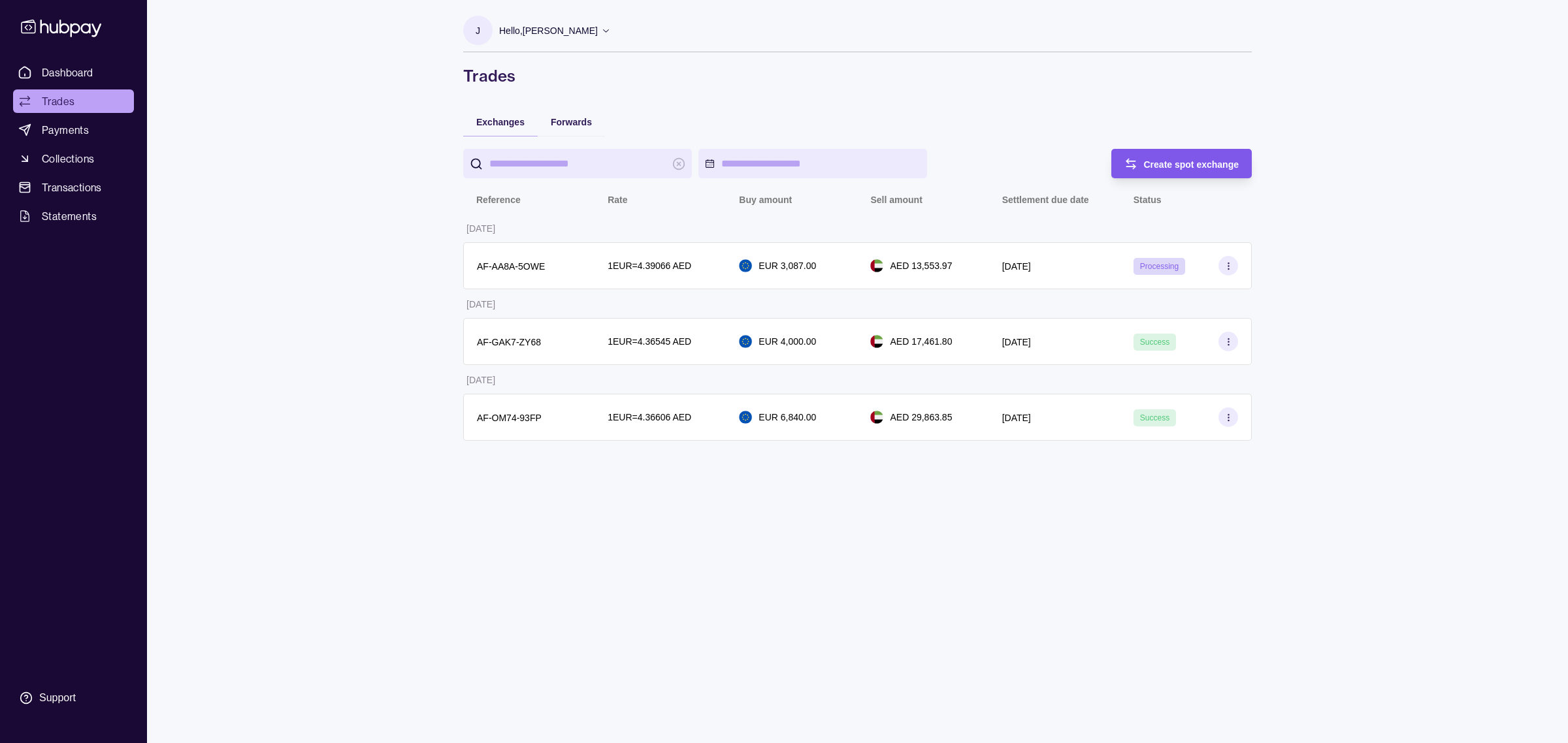
click at [1128, 167] on icon "button" at bounding box center [1131, 164] width 13 height 13
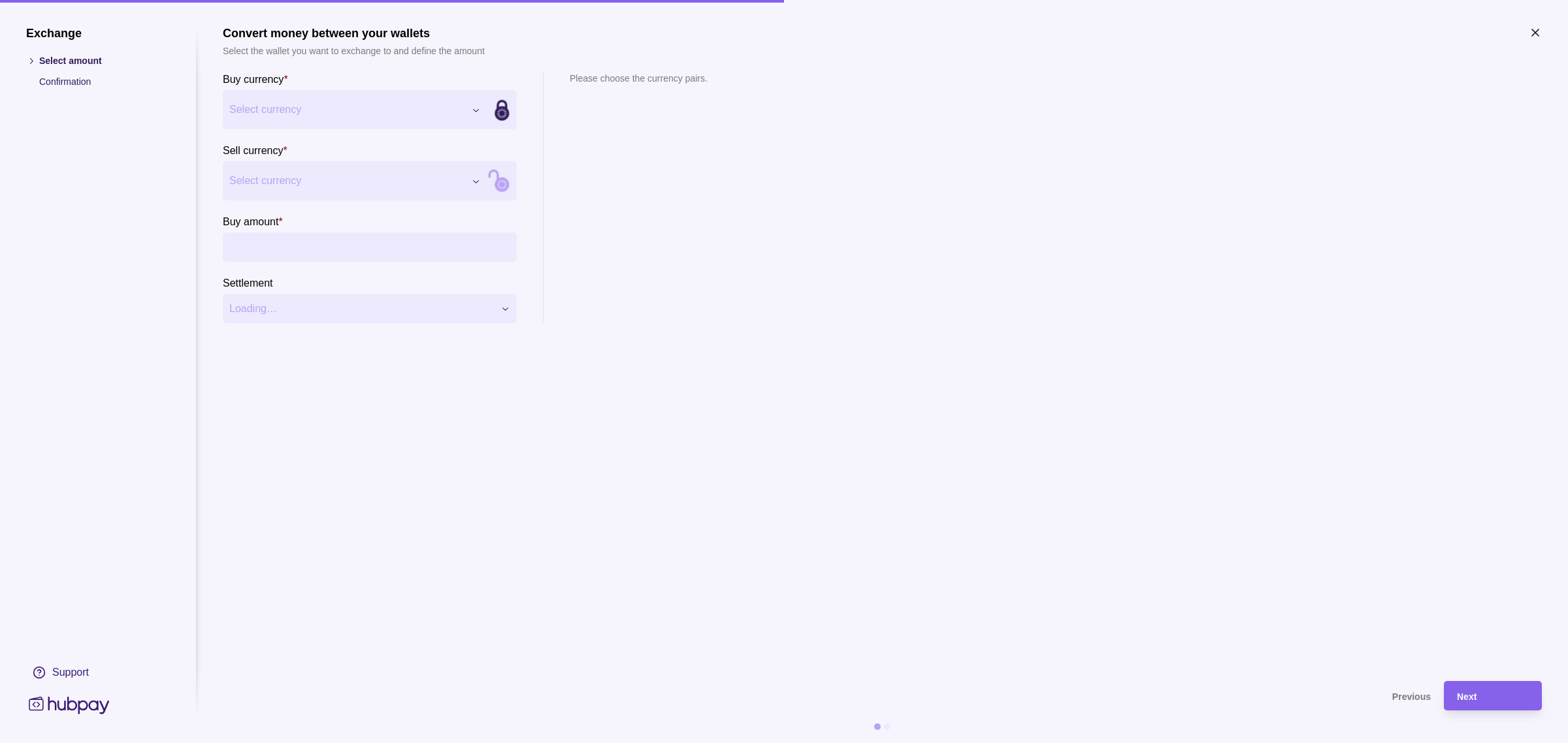
click at [412, 108] on span "Select currency" at bounding box center [346, 109] width 235 height 15
click at [317, 185] on span "Select currency" at bounding box center [346, 181] width 235 height 15
click at [345, 119] on button "Select currency" at bounding box center [355, 110] width 265 height 40
click at [325, 115] on span "UAE dirham AED Balance AED 27,767.88" at bounding box center [346, 109] width 235 height 30
click at [343, 186] on span "Select currency" at bounding box center [346, 181] width 235 height 15
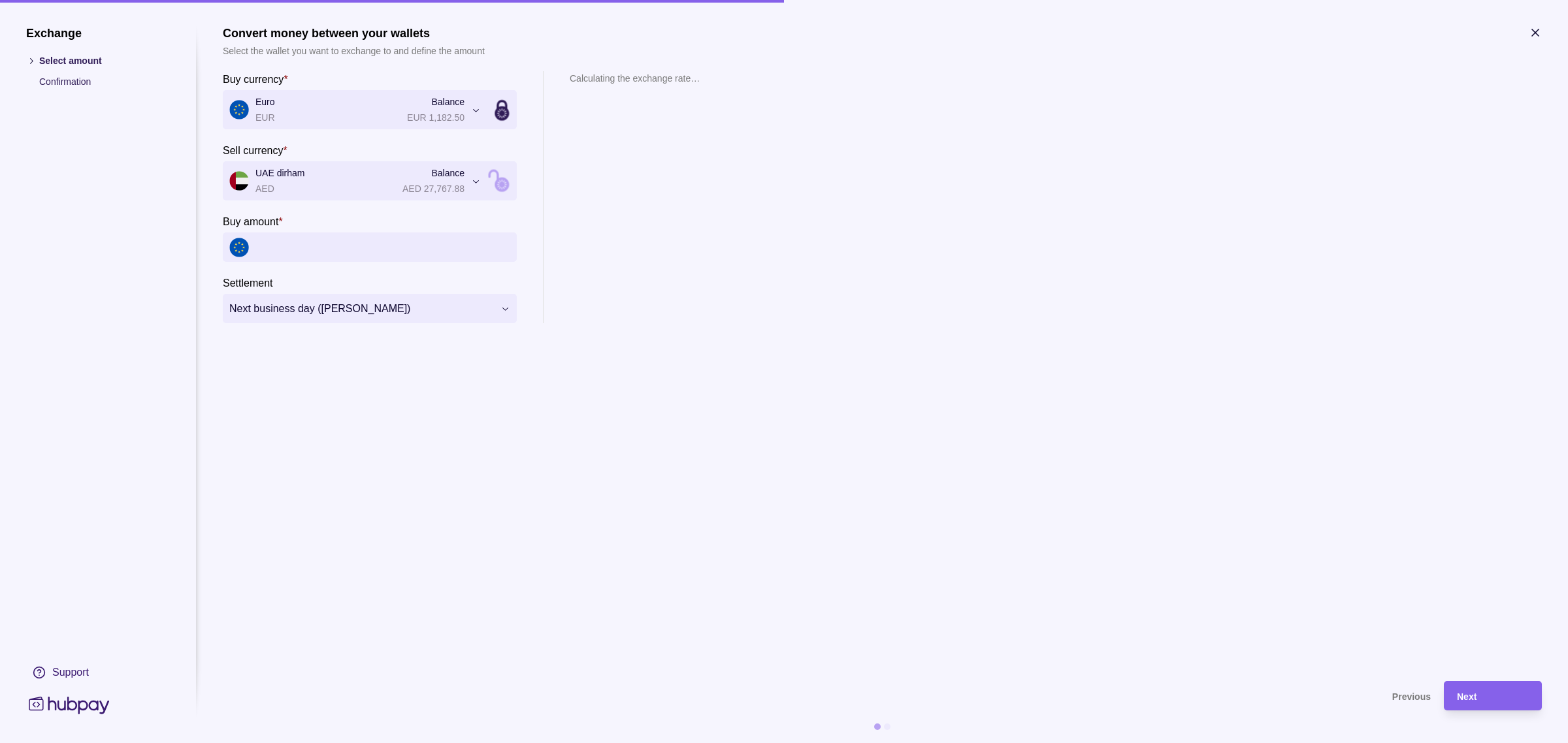
click at [308, 239] on input "Buy amount *" at bounding box center [383, 247] width 255 height 29
click at [344, 257] on input "Buy amount *" at bounding box center [383, 247] width 255 height 29
type input "*****"
click at [407, 415] on section "**********" at bounding box center [882, 347] width 1319 height 642
click at [1474, 688] on div "Next" at bounding box center [1492, 695] width 72 height 15
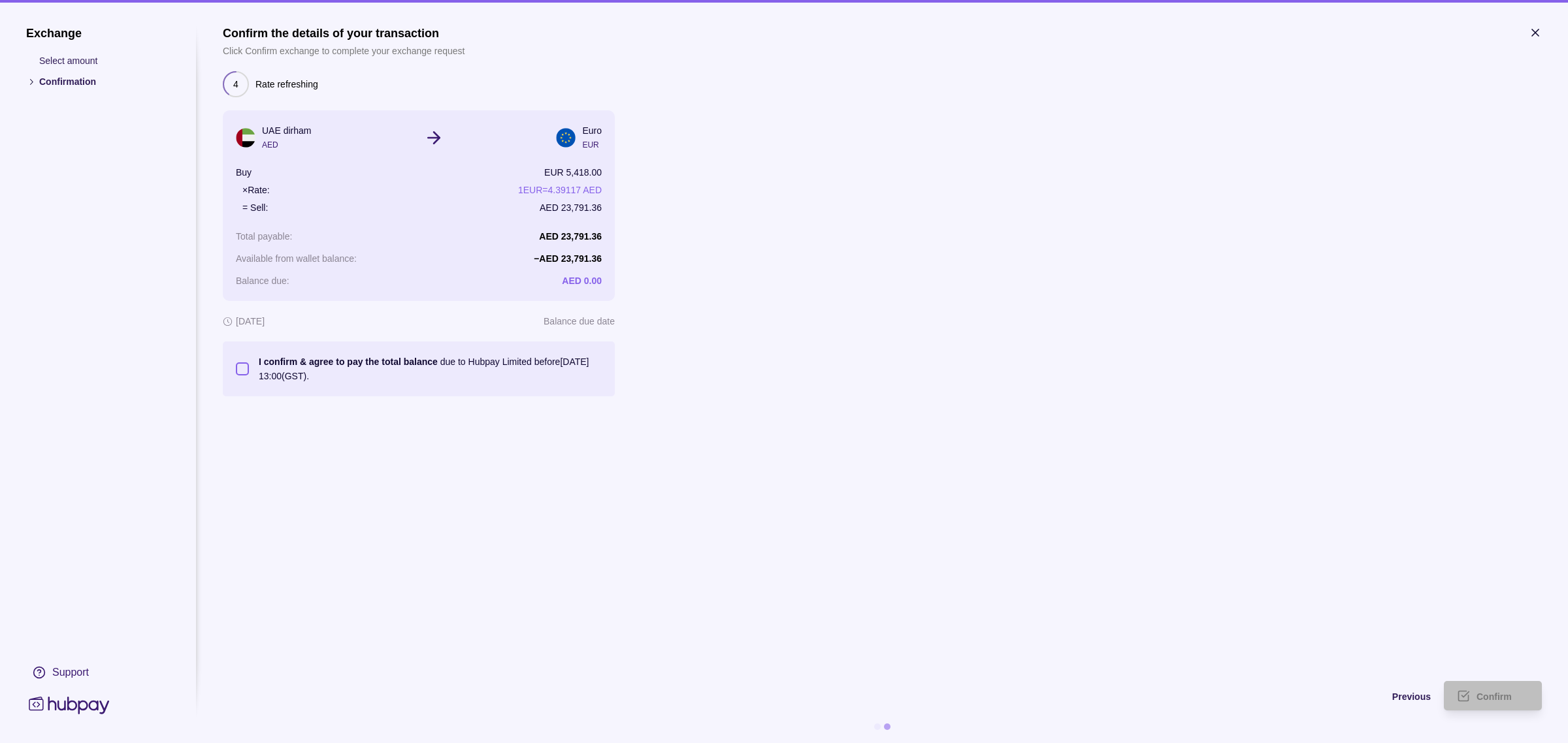
click at [239, 370] on button "I confirm & agree to pay the total balance due to Hubpay Limited before [DATE] …" at bounding box center [242, 369] width 13 height 13
click at [1493, 700] on span "Confirm" at bounding box center [1495, 696] width 36 height 10
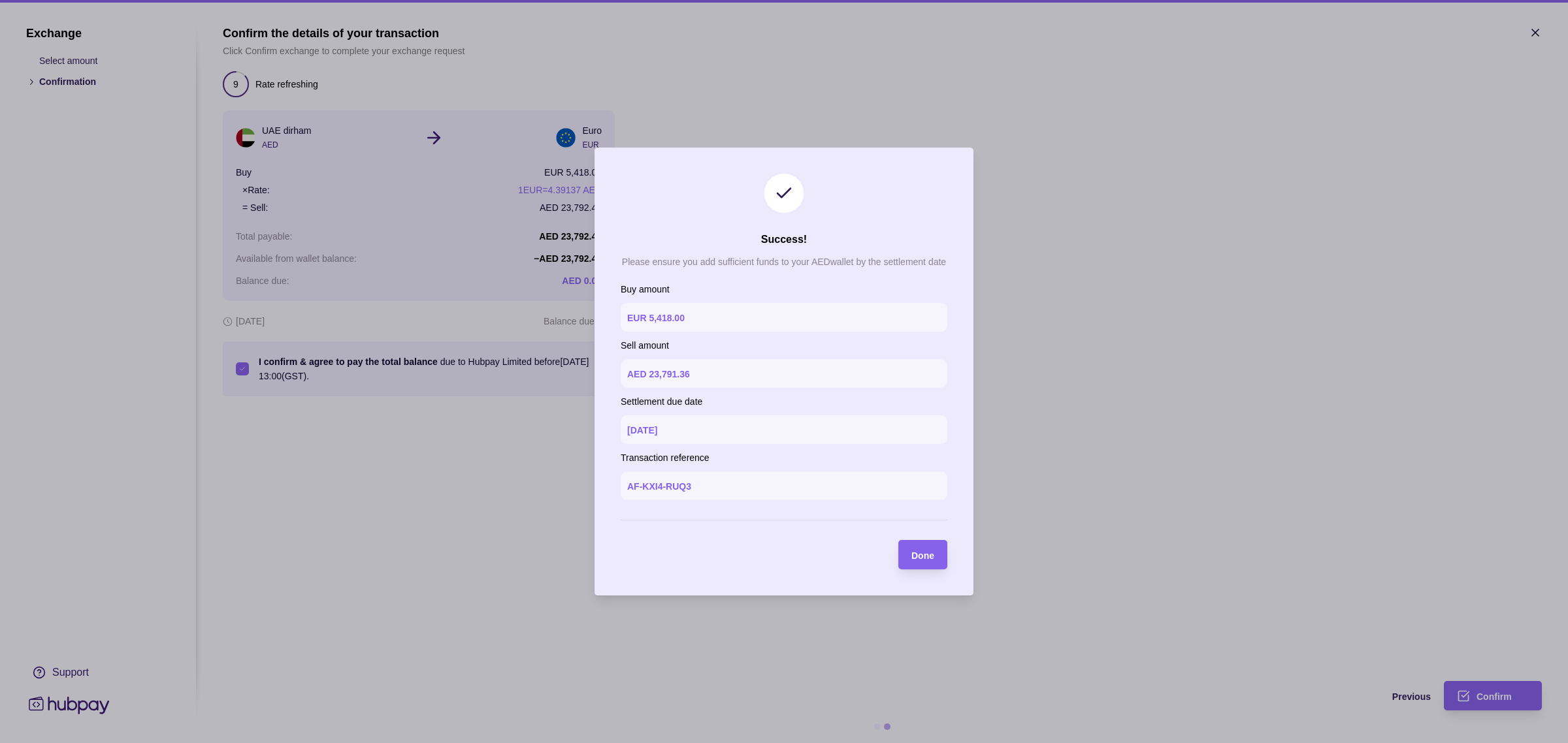
click at [923, 553] on span "Done" at bounding box center [922, 555] width 23 height 10
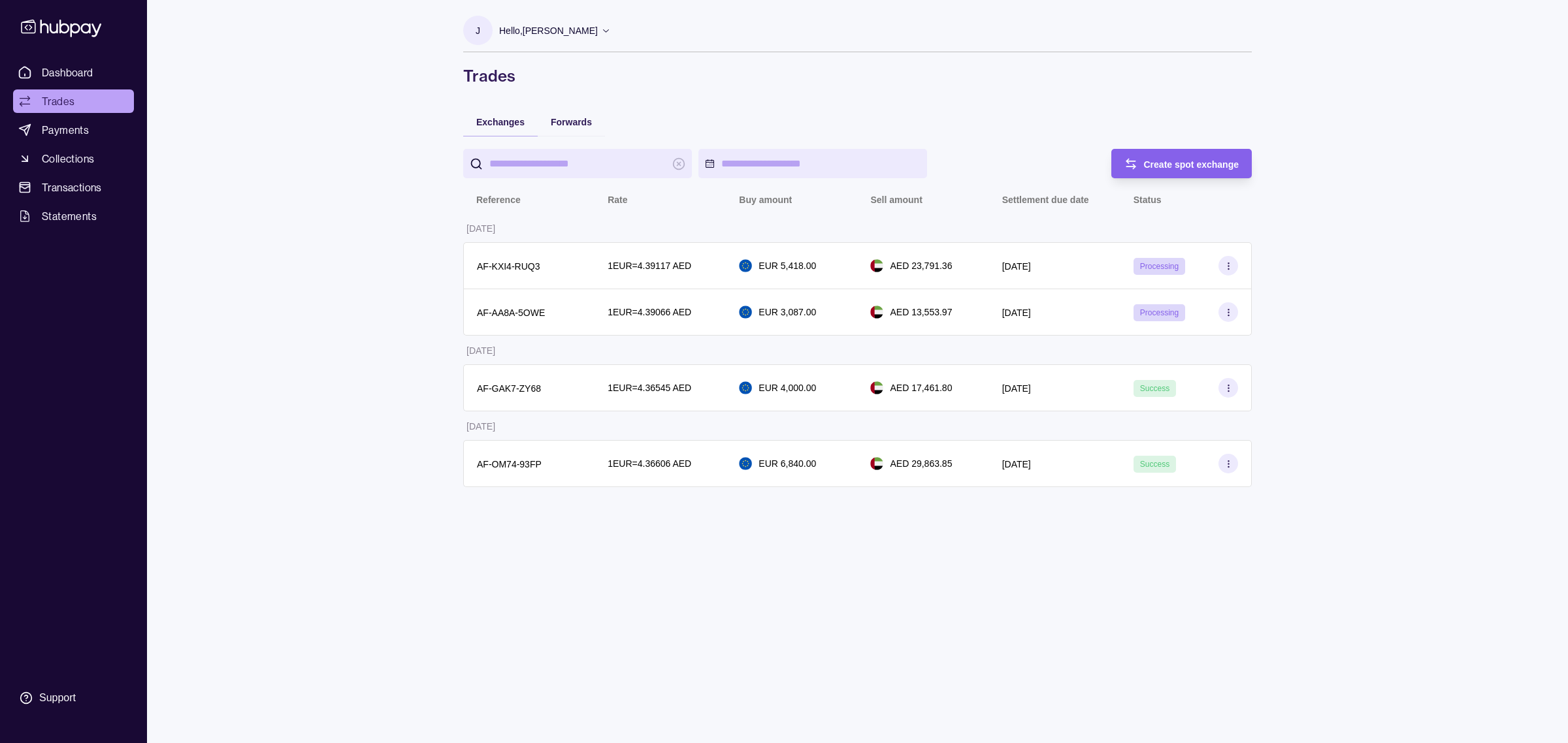
click at [286, 279] on div "Dashboard Trades Payments Collections Transactions Statements Support J Hello, …" at bounding box center [784, 371] width 1568 height 743
